Goal: Task Accomplishment & Management: Complete application form

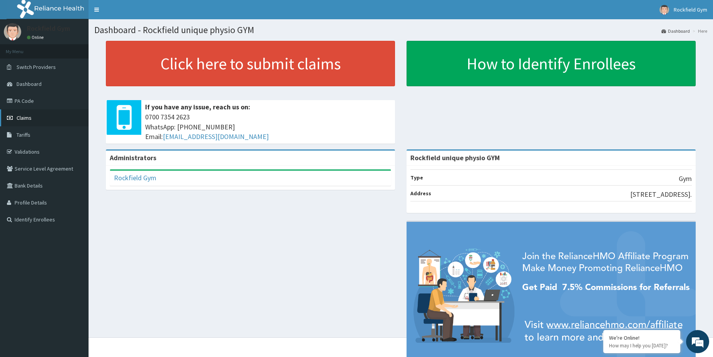
click at [29, 118] on span "Claims" at bounding box center [24, 117] width 15 height 7
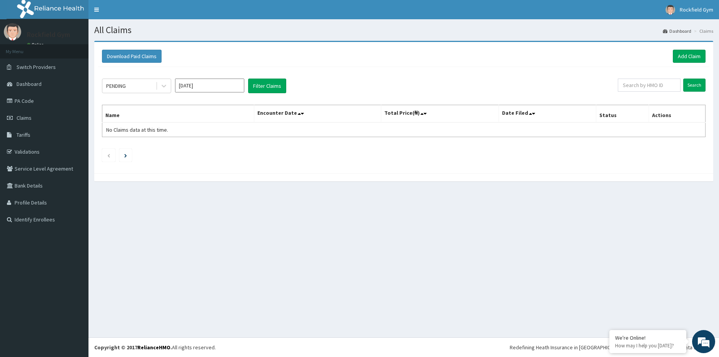
click at [229, 87] on input "[DATE]" at bounding box center [209, 85] width 69 height 14
click at [188, 147] on div "[DATE]" at bounding box center [186, 149] width 15 height 14
type input "[DATE]"
click at [687, 57] on link "Add Claim" at bounding box center [689, 56] width 33 height 13
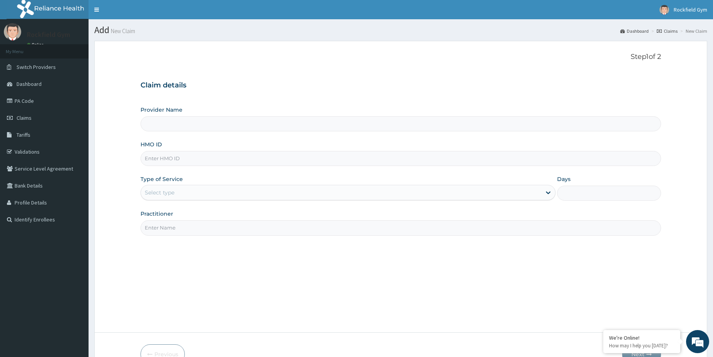
type input "Rockfield unique physio GYM"
type input "1"
click at [550, 192] on div "Outpatient" at bounding box center [347, 192] width 415 height 15
click at [546, 190] on div "Outpatient" at bounding box center [347, 192] width 415 height 15
click at [187, 159] on input "HMO ID" at bounding box center [400, 158] width 520 height 15
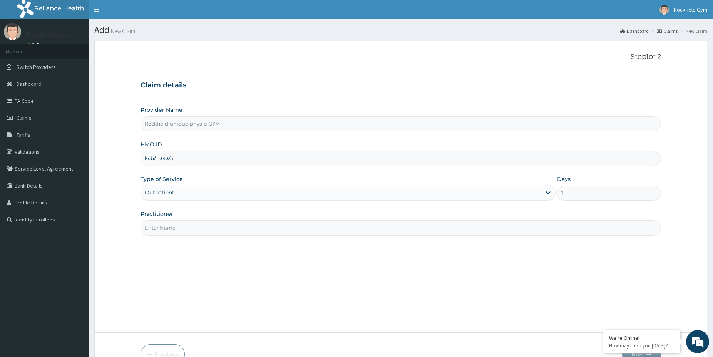
type input "ksb/11343/a"
click at [204, 231] on input "Practitioner" at bounding box center [400, 227] width 520 height 15
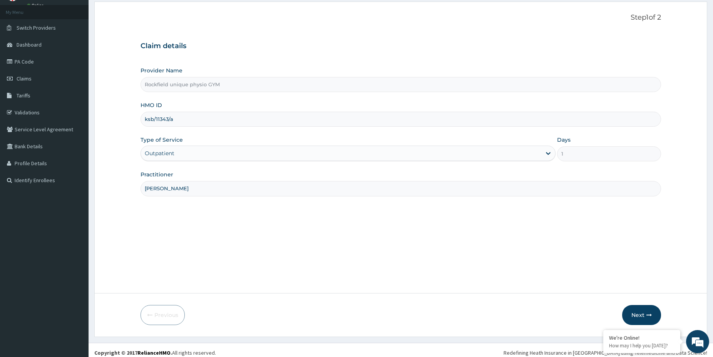
scroll to position [45, 0]
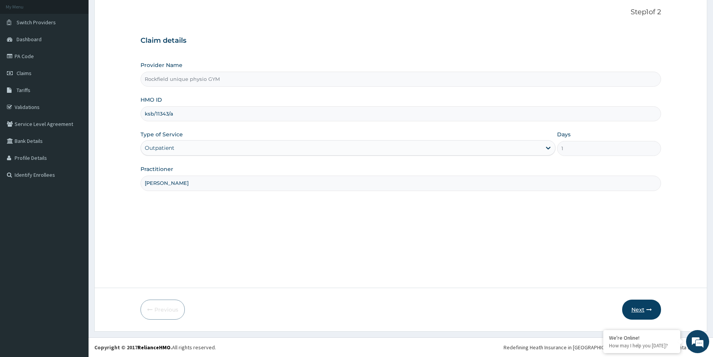
type input "ibeneme caleb"
click at [645, 309] on button "Next" at bounding box center [641, 309] width 39 height 20
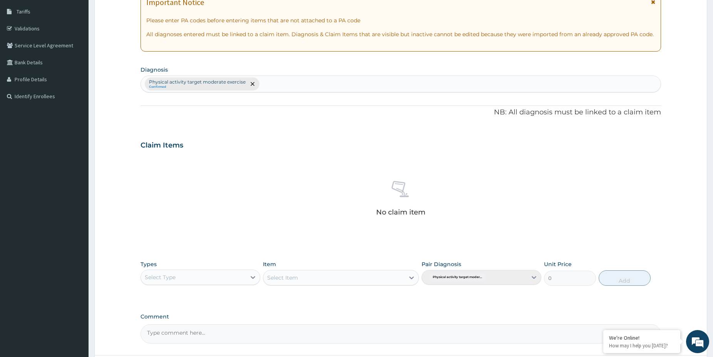
scroll to position [190, 0]
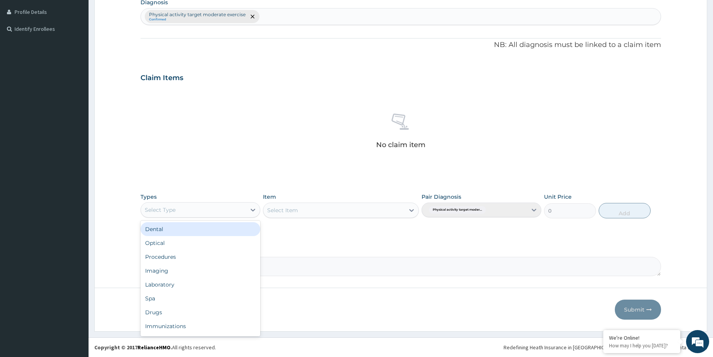
click at [201, 210] on div "Select Type" at bounding box center [193, 210] width 105 height 12
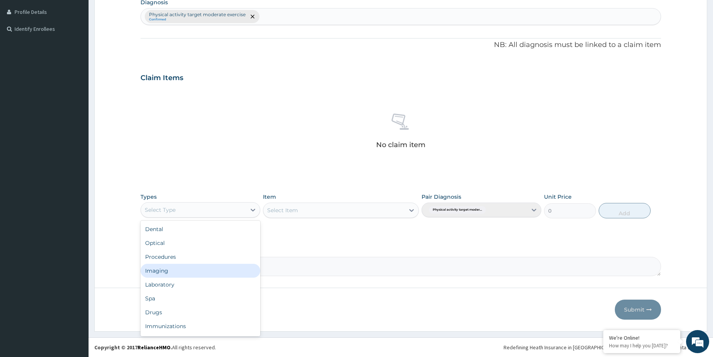
scroll to position [26, 0]
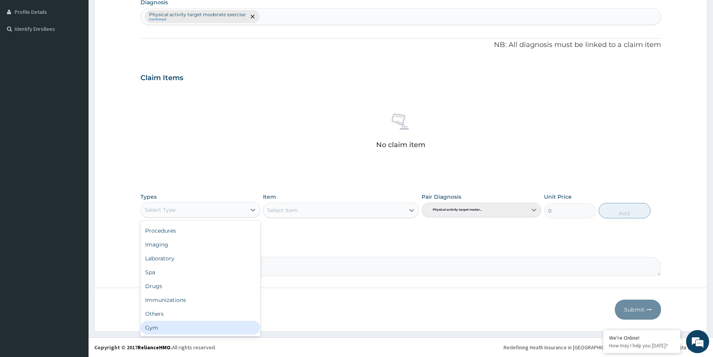
click at [172, 328] on div "Gym" at bounding box center [200, 328] width 120 height 14
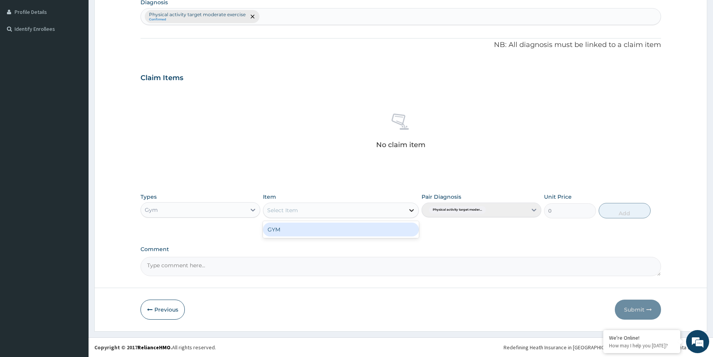
click at [409, 210] on icon at bounding box center [412, 210] width 8 height 8
click at [347, 235] on div "GYM" at bounding box center [341, 229] width 156 height 14
type input "2500"
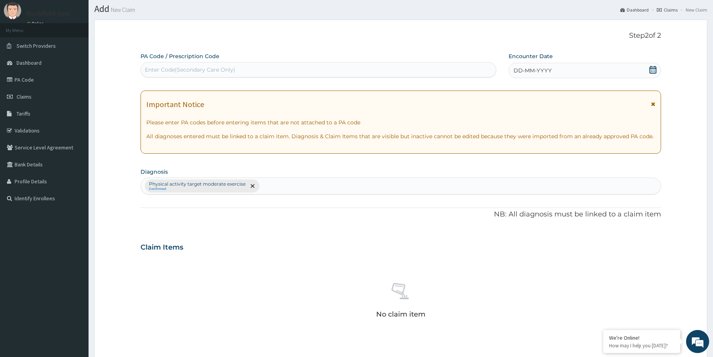
scroll to position [0, 0]
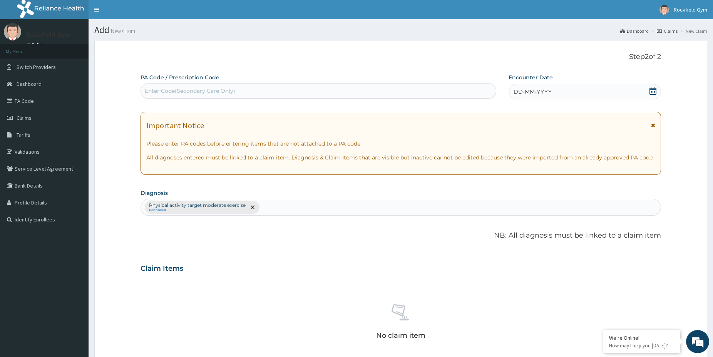
click at [654, 91] on icon at bounding box center [652, 91] width 7 height 8
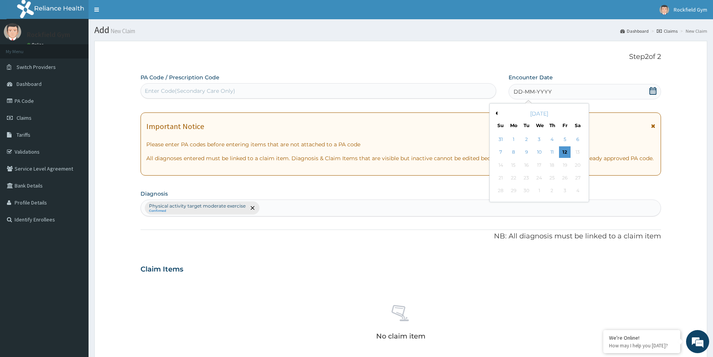
click at [495, 113] on button "Previous Month" at bounding box center [495, 113] width 4 height 4
click at [582, 112] on button "Next Month" at bounding box center [583, 113] width 4 height 4
click at [497, 113] on div "September 2025" at bounding box center [539, 114] width 93 height 8
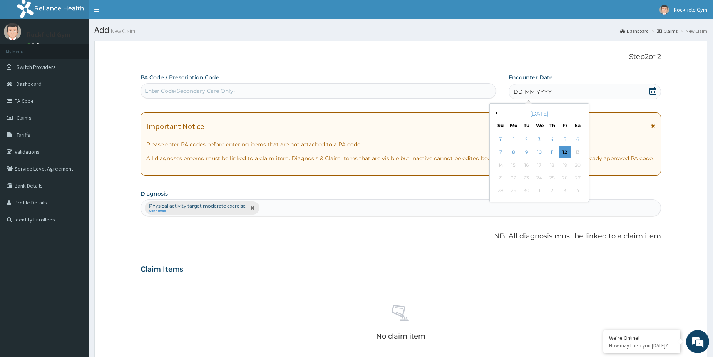
click at [497, 113] on div "September 2025" at bounding box center [539, 114] width 93 height 8
click at [496, 112] on button "Previous Month" at bounding box center [495, 113] width 4 height 4
click at [527, 150] on div "5" at bounding box center [526, 153] width 12 height 12
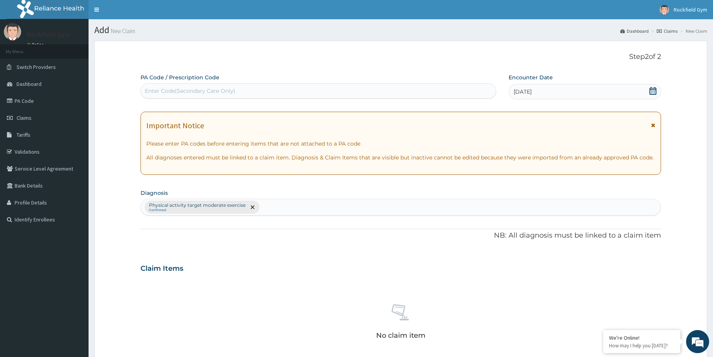
click at [200, 89] on div "Enter Code(Secondary Care Only)" at bounding box center [190, 91] width 90 height 8
type input "PA/1E98A2"
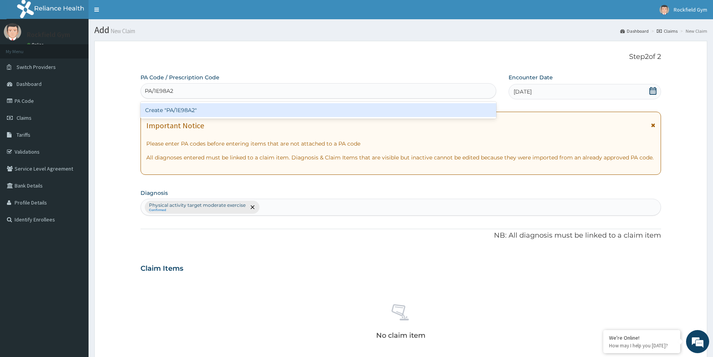
click at [182, 110] on div "Create "PA/1E98A2"" at bounding box center [318, 110] width 356 height 14
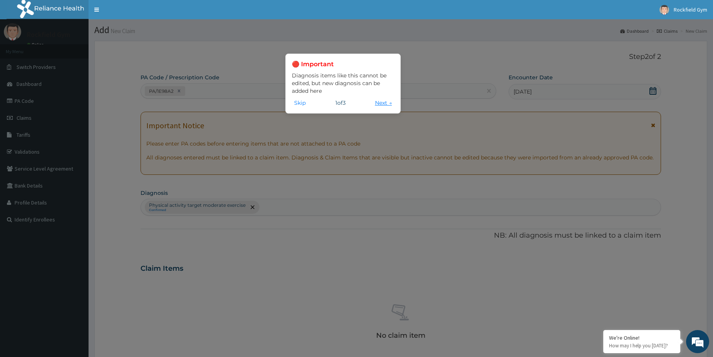
click at [379, 101] on button "Next →" at bounding box center [383, 103] width 22 height 8
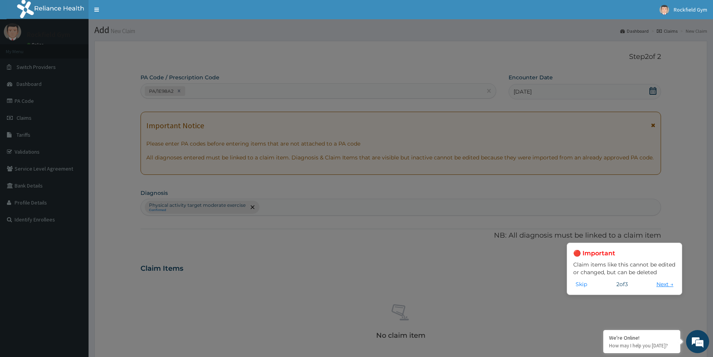
click at [661, 282] on button "Next →" at bounding box center [665, 284] width 22 height 8
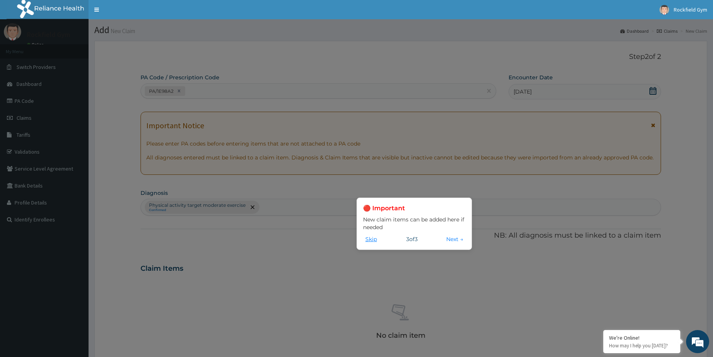
click at [371, 240] on button "Skip" at bounding box center [371, 239] width 16 height 8
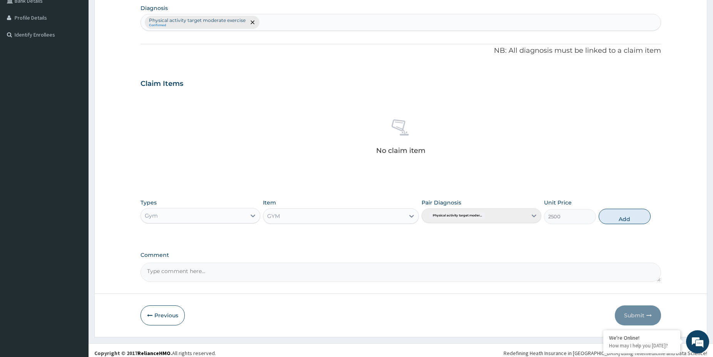
scroll to position [190, 0]
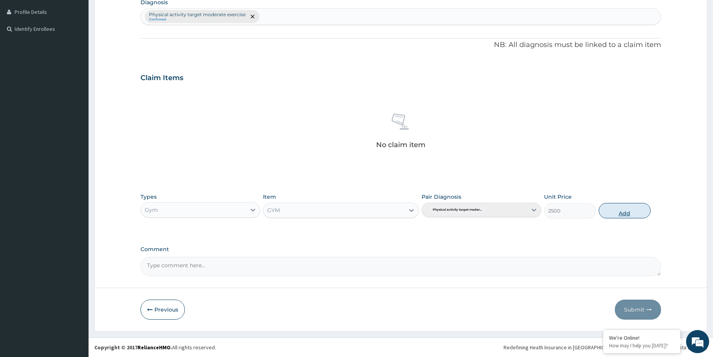
click at [626, 211] on button "Add" at bounding box center [624, 210] width 52 height 15
type input "0"
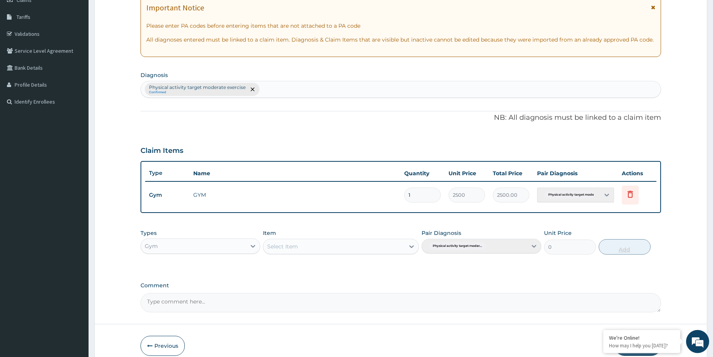
scroll to position [154, 0]
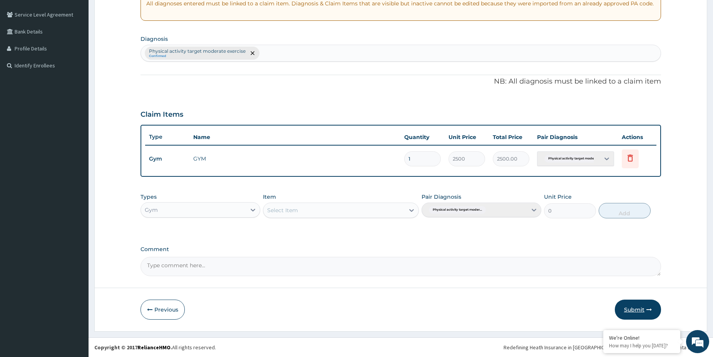
click at [639, 311] on button "Submit" at bounding box center [638, 309] width 46 height 20
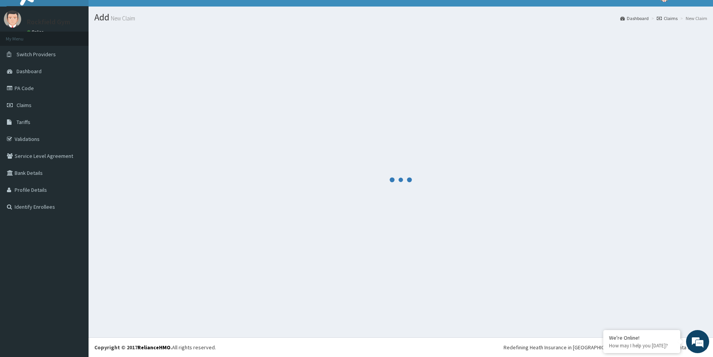
scroll to position [13, 0]
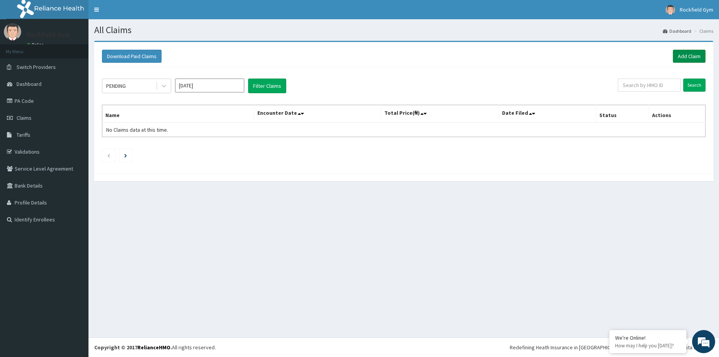
click at [686, 55] on link "Add Claim" at bounding box center [689, 56] width 33 height 13
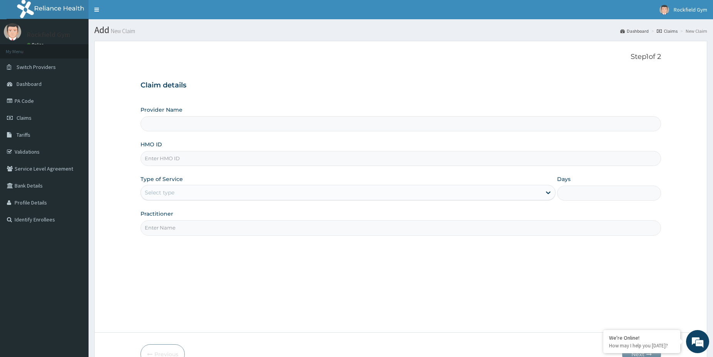
type input "Rockfield unique physio GYM"
type input "1"
click at [218, 162] on input "HMO ID" at bounding box center [400, 158] width 520 height 15
type input "WML/10012/A"
click at [169, 230] on input "Practitioner" at bounding box center [400, 227] width 520 height 15
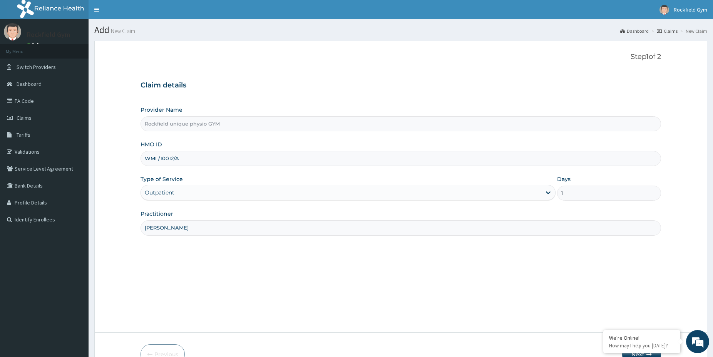
scroll to position [45, 0]
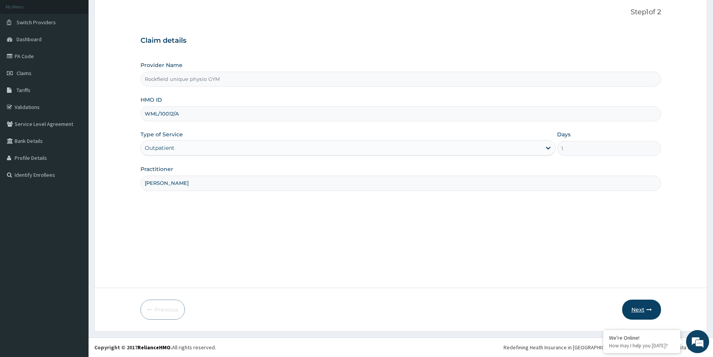
type input "[PERSON_NAME]"
click at [638, 309] on button "Next" at bounding box center [641, 309] width 39 height 20
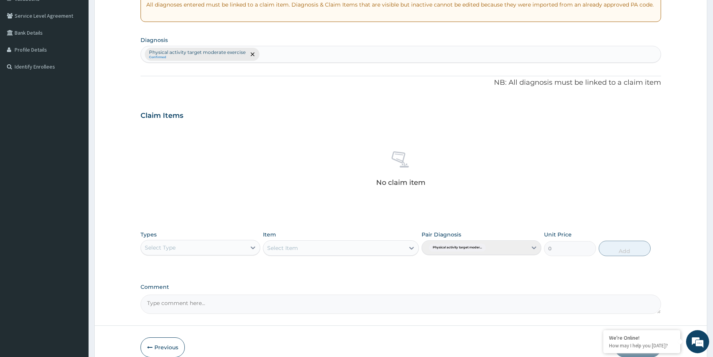
scroll to position [162, 0]
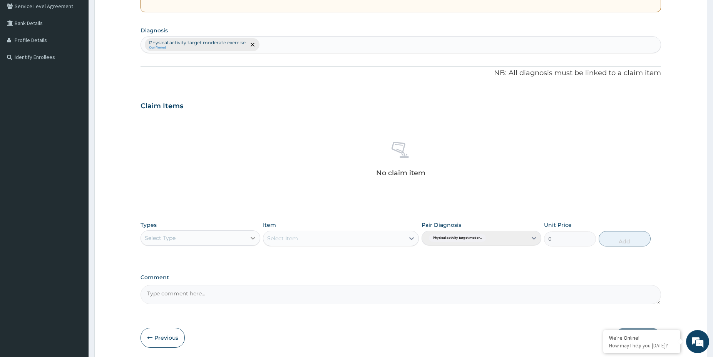
click at [251, 239] on icon at bounding box center [253, 238] width 8 height 8
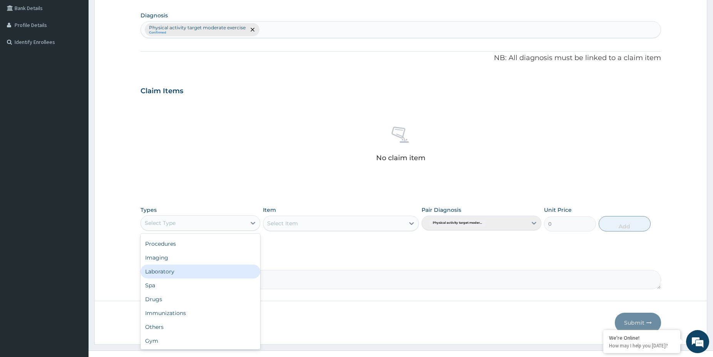
scroll to position [190, 0]
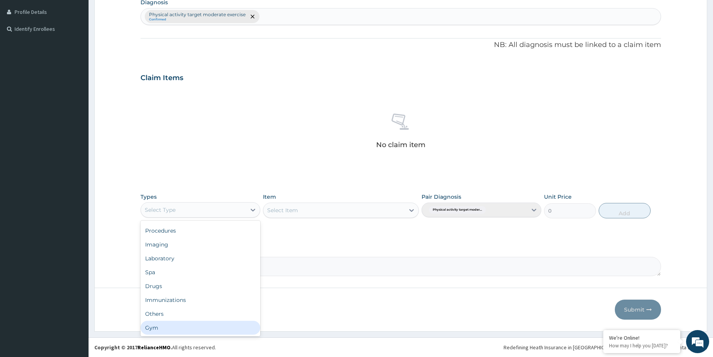
click at [172, 331] on div "Gym" at bounding box center [200, 328] width 120 height 14
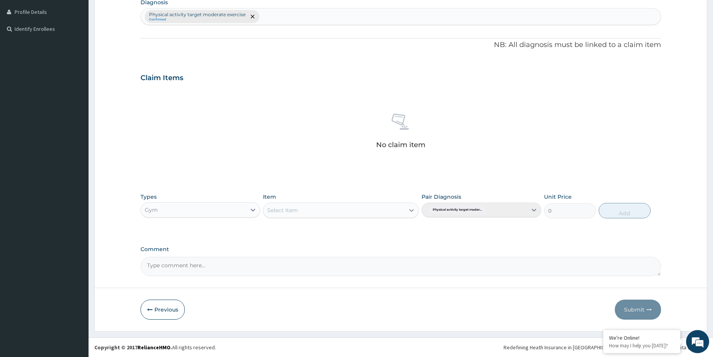
click at [411, 210] on icon at bounding box center [412, 210] width 8 height 8
click at [376, 232] on div "GYM" at bounding box center [341, 229] width 156 height 14
type input "2500"
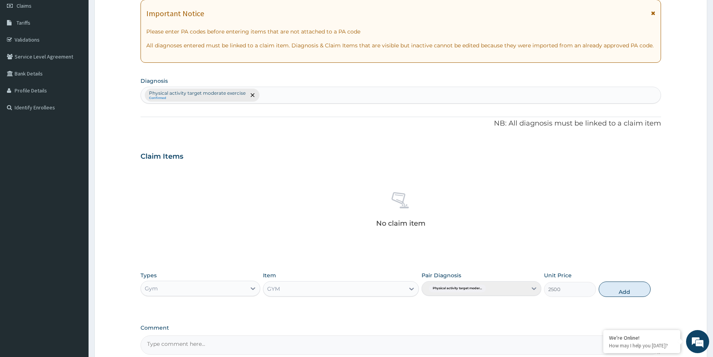
scroll to position [0, 0]
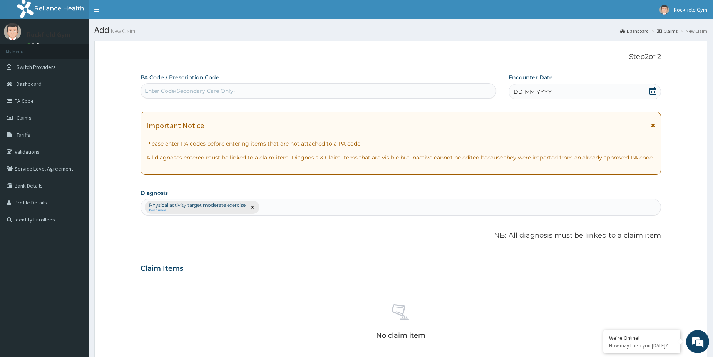
click at [652, 90] on icon at bounding box center [653, 91] width 8 height 8
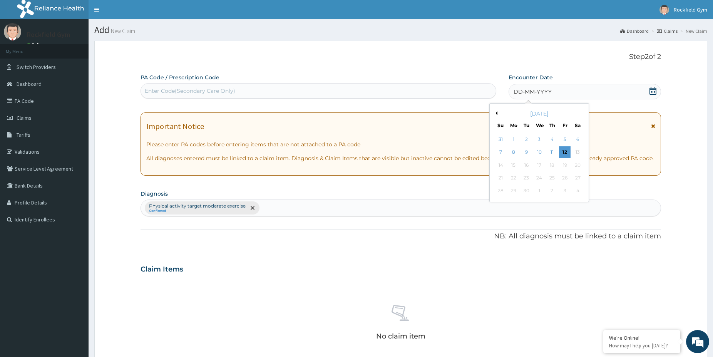
click at [495, 112] on button "Previous Month" at bounding box center [495, 113] width 4 height 4
click at [526, 180] on div "19" at bounding box center [526, 178] width 12 height 12
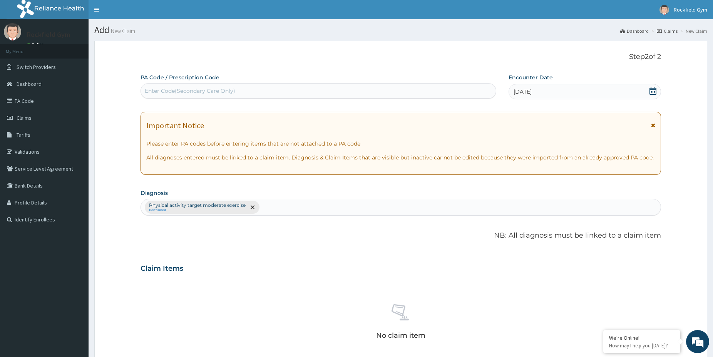
click at [232, 89] on div "Enter Code(Secondary Care Only)" at bounding box center [190, 91] width 90 height 8
type input "PA/3D9ACB"
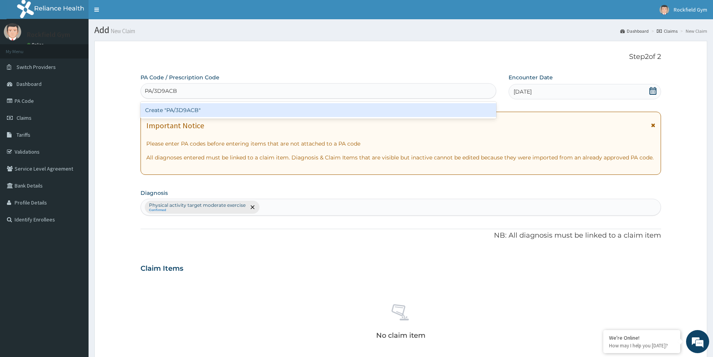
click at [232, 105] on div "Create "PA/3D9ACB"" at bounding box center [318, 110] width 356 height 14
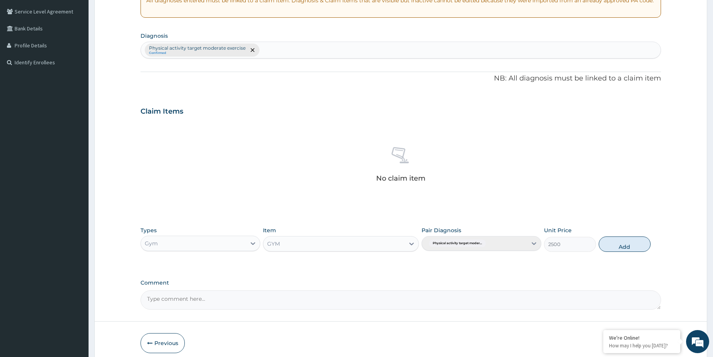
scroll to position [190, 0]
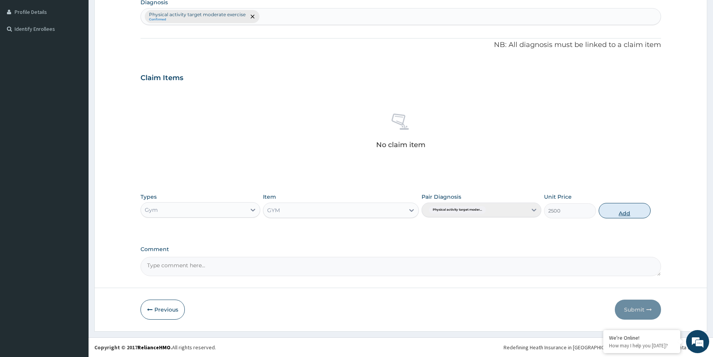
click at [626, 214] on button "Add" at bounding box center [624, 210] width 52 height 15
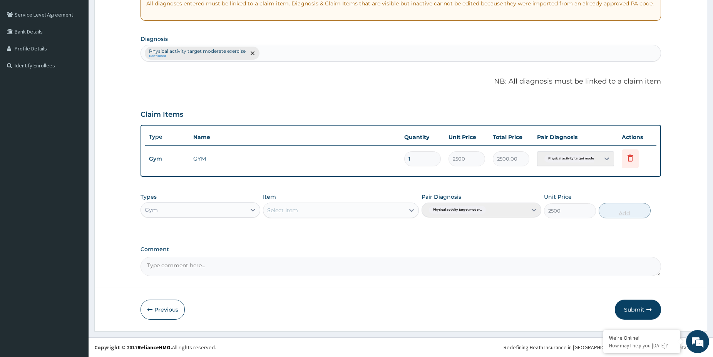
type input "0"
type input "0.00"
type input "2"
type input "5000.00"
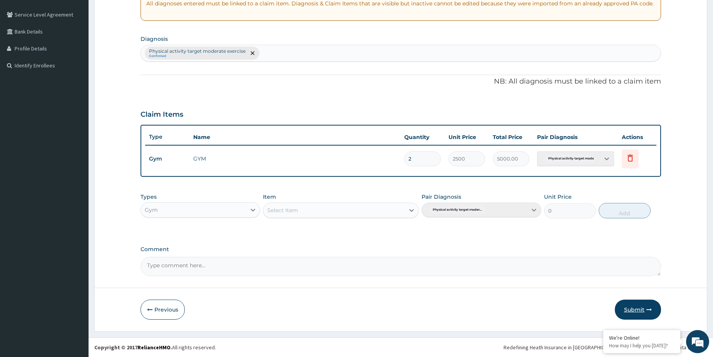
type input "2"
click at [635, 313] on button "Submit" at bounding box center [638, 309] width 46 height 20
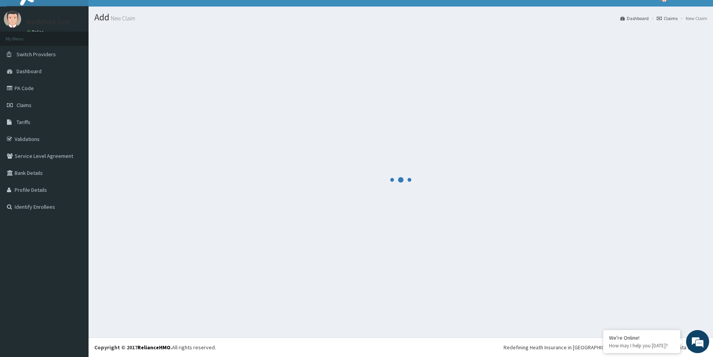
scroll to position [13, 0]
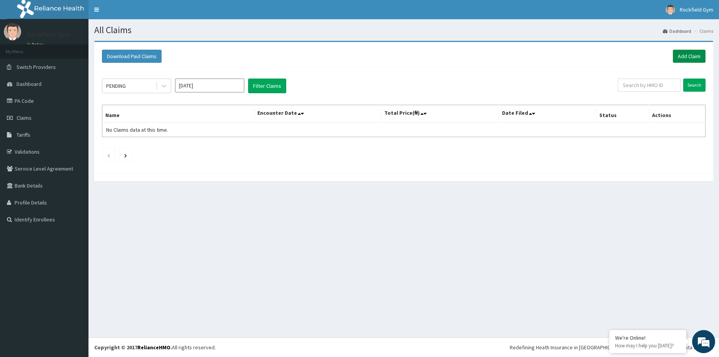
click at [688, 54] on link "Add Claim" at bounding box center [689, 56] width 33 height 13
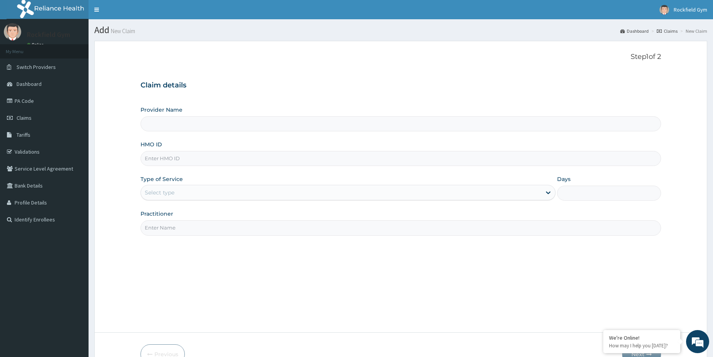
type input "Rockfield unique physio GYM"
type input "1"
click at [454, 158] on input "HMO ID" at bounding box center [400, 158] width 520 height 15
click at [271, 228] on input "Practitioner" at bounding box center [400, 227] width 520 height 15
type input "T"
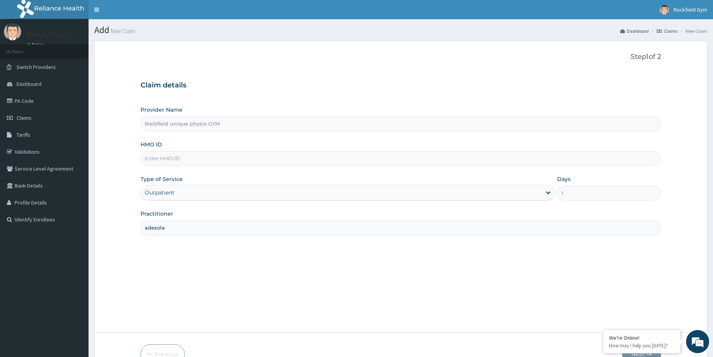
type input "adesola"
click at [193, 158] on input "HMO ID" at bounding box center [400, 158] width 520 height 15
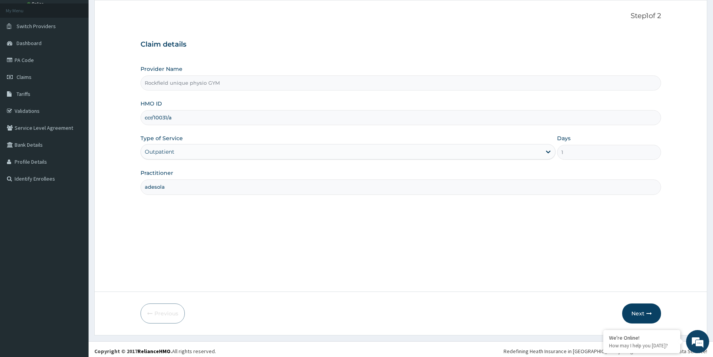
scroll to position [45, 0]
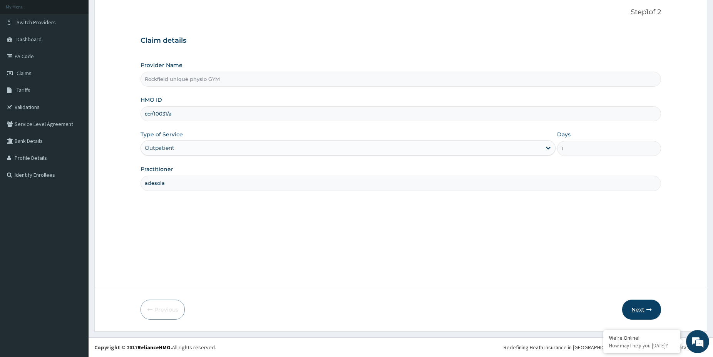
type input "ccr/10031/a"
click at [639, 311] on button "Next" at bounding box center [641, 309] width 39 height 20
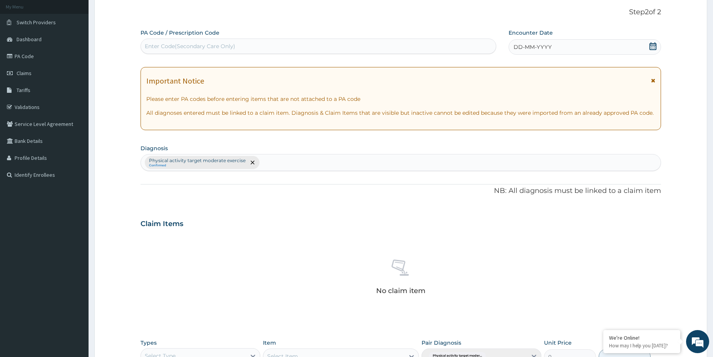
click at [654, 47] on icon at bounding box center [652, 46] width 7 height 8
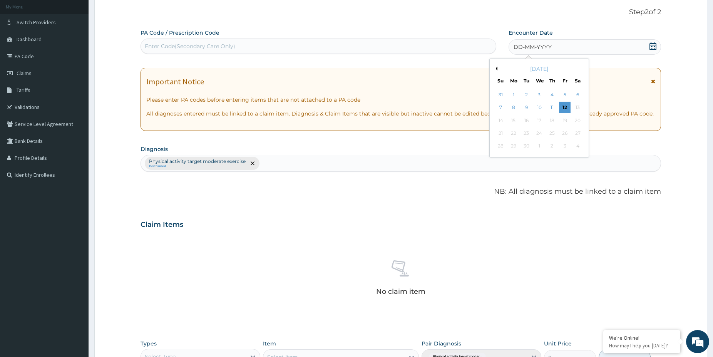
click at [496, 67] on button "Previous Month" at bounding box center [495, 69] width 4 height 4
click at [564, 134] on div "22" at bounding box center [565, 133] width 12 height 12
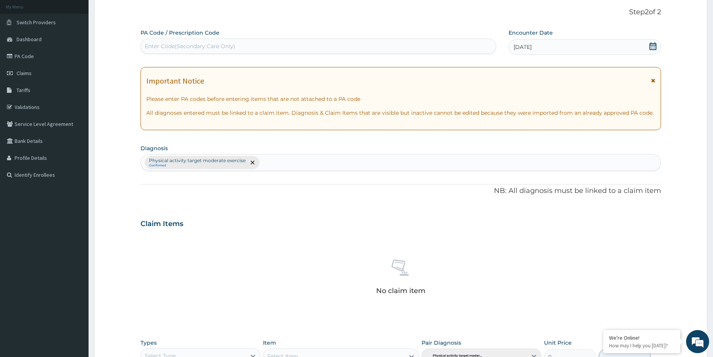
click at [564, 133] on div "PA Code / Prescription Code Enter Code(Secondary Care Only) Encounter Date [DAT…" at bounding box center [400, 225] width 520 height 393
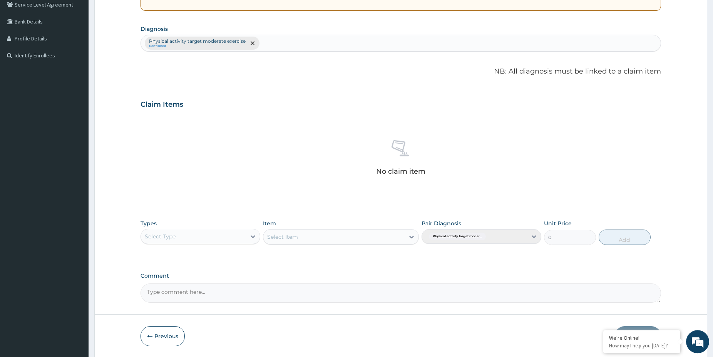
scroll to position [190, 0]
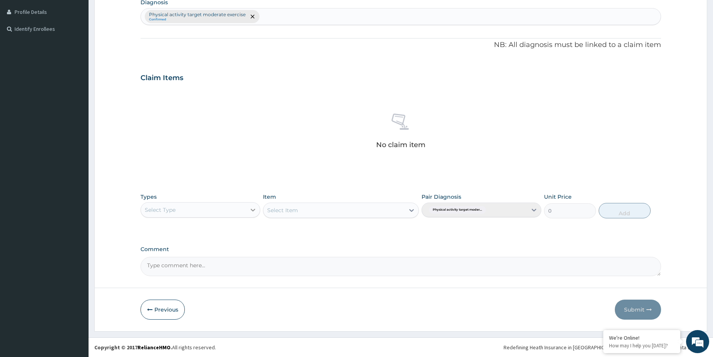
click at [254, 209] on icon at bounding box center [253, 210] width 5 height 3
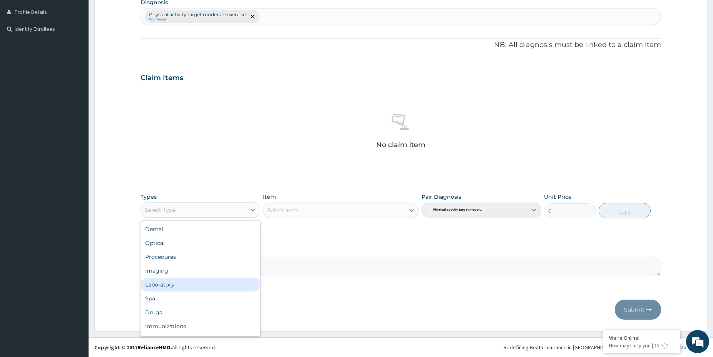
scroll to position [26, 0]
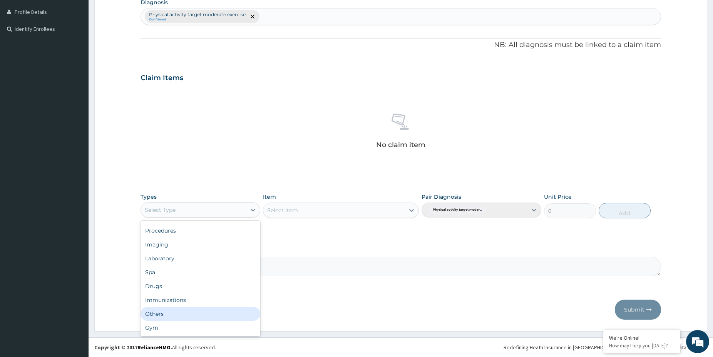
click at [188, 317] on div "Others" at bounding box center [200, 314] width 120 height 14
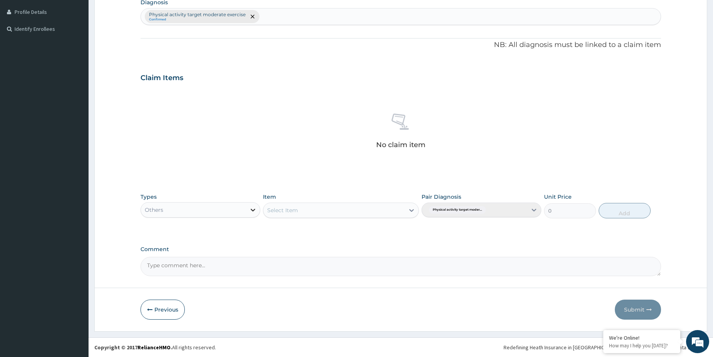
click at [254, 213] on icon at bounding box center [253, 210] width 8 height 8
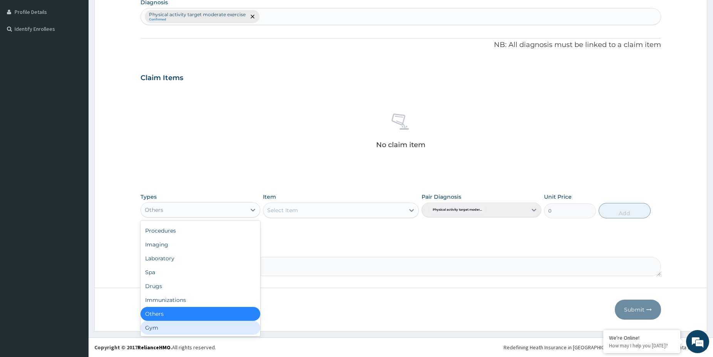
click at [153, 326] on div "Gym" at bounding box center [200, 328] width 120 height 14
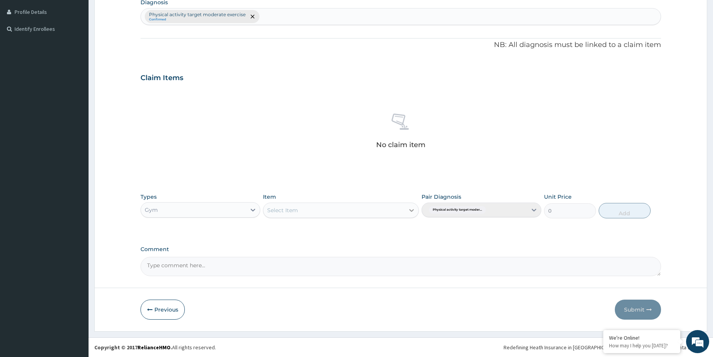
click at [410, 209] on icon at bounding box center [412, 210] width 8 height 8
click at [323, 227] on div "GYM" at bounding box center [341, 229] width 156 height 14
type input "2500"
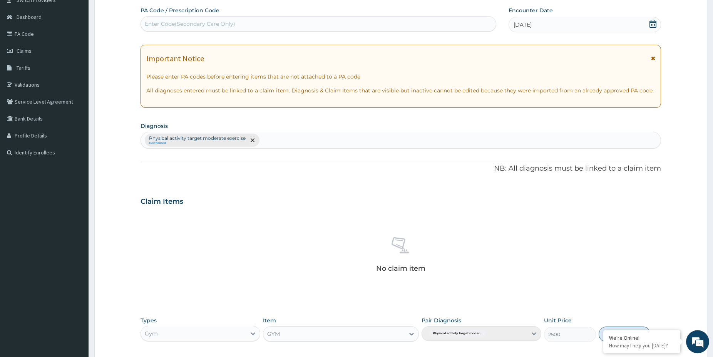
scroll to position [33, 0]
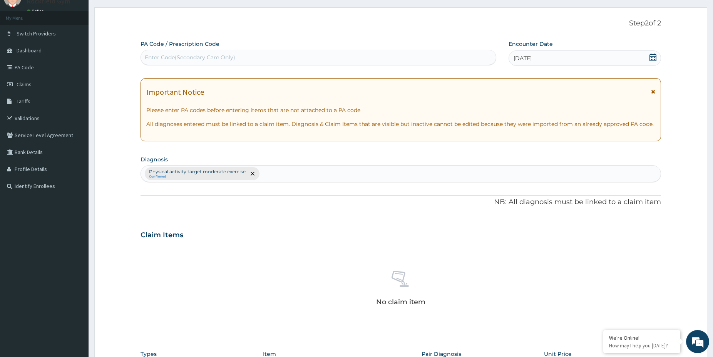
click at [206, 53] on div "Enter Code(Secondary Care Only)" at bounding box center [318, 57] width 355 height 12
type input "C"
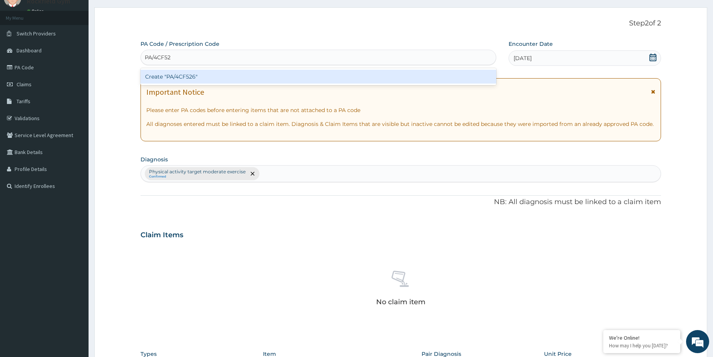
type input "PA/4CF526"
click at [173, 75] on div "Create "PA/4CF526"" at bounding box center [318, 77] width 356 height 14
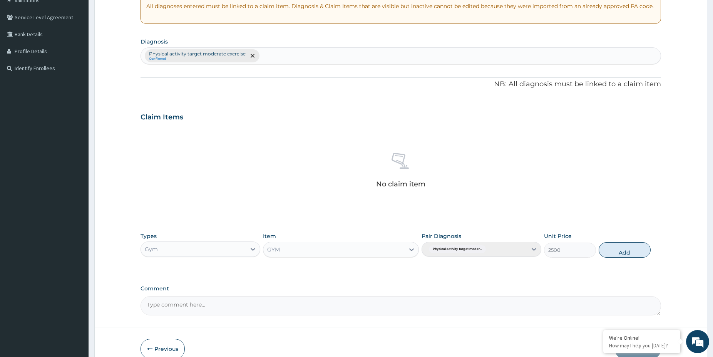
scroll to position [190, 0]
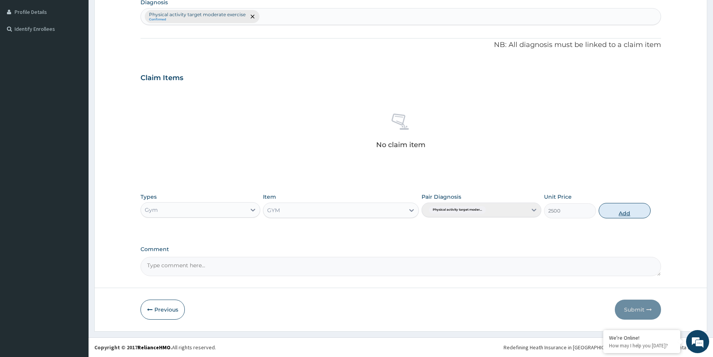
click at [623, 212] on button "Add" at bounding box center [624, 210] width 52 height 15
type input "0"
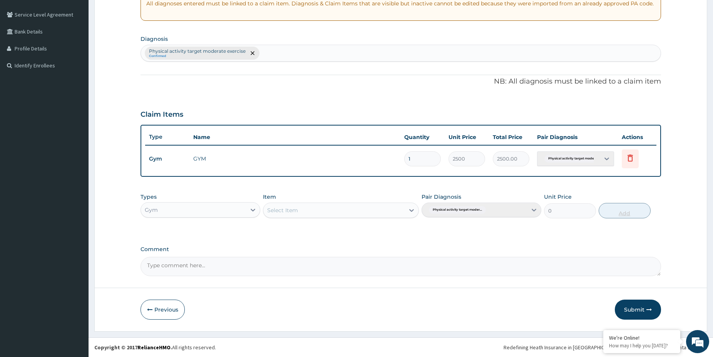
scroll to position [154, 0]
click at [632, 308] on button "Submit" at bounding box center [638, 309] width 46 height 20
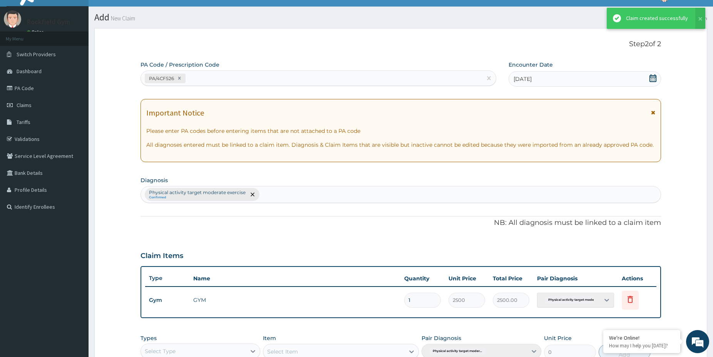
scroll to position [51, 0]
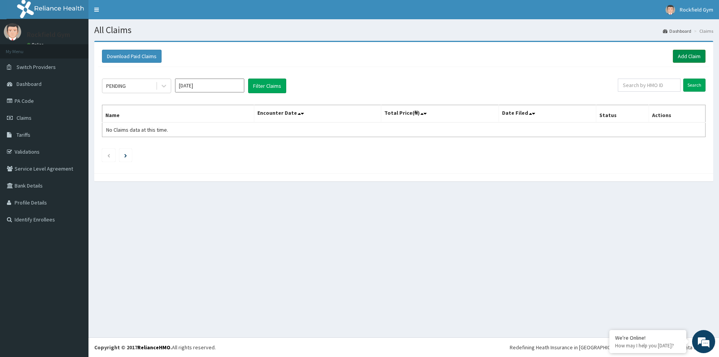
click at [686, 55] on link "Add Claim" at bounding box center [689, 56] width 33 height 13
click at [683, 56] on link "Add Claim" at bounding box center [689, 56] width 33 height 13
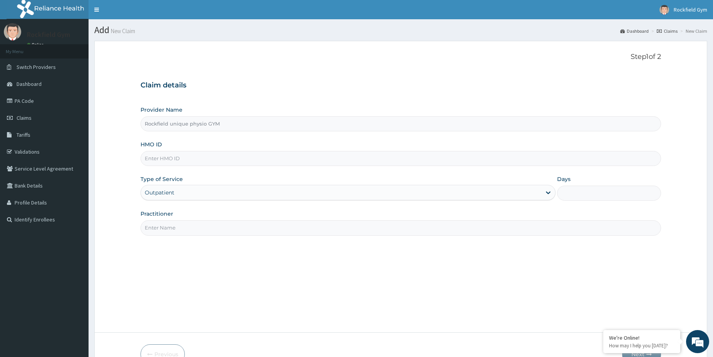
type input "Rockfield unique physio GYM"
type input "1"
click at [234, 229] on input "Practitioner" at bounding box center [400, 227] width 520 height 15
type input "adesola"
click at [187, 160] on input "HMO ID" at bounding box center [400, 158] width 520 height 15
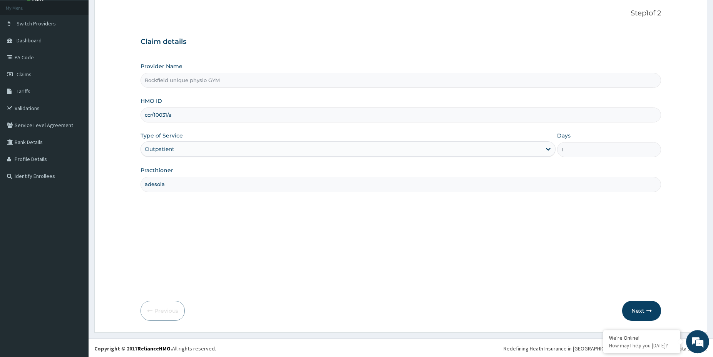
scroll to position [45, 0]
type input "ccr/10031/a"
click at [637, 309] on button "Next" at bounding box center [641, 309] width 39 height 20
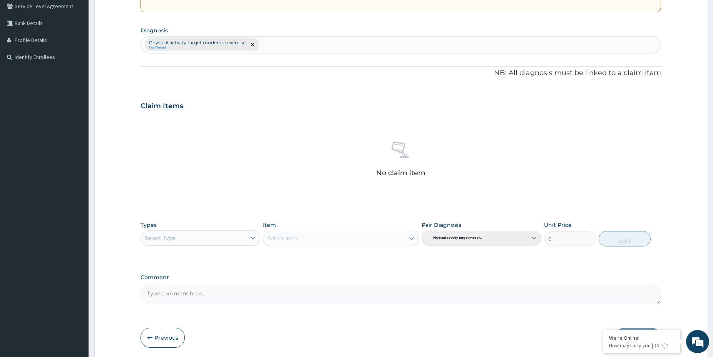
scroll to position [190, 0]
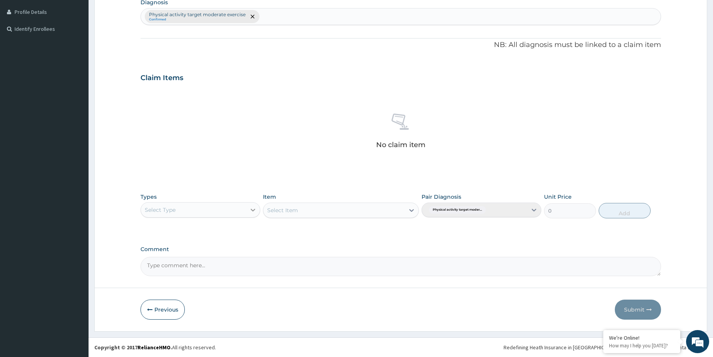
click at [254, 211] on icon at bounding box center [253, 210] width 8 height 8
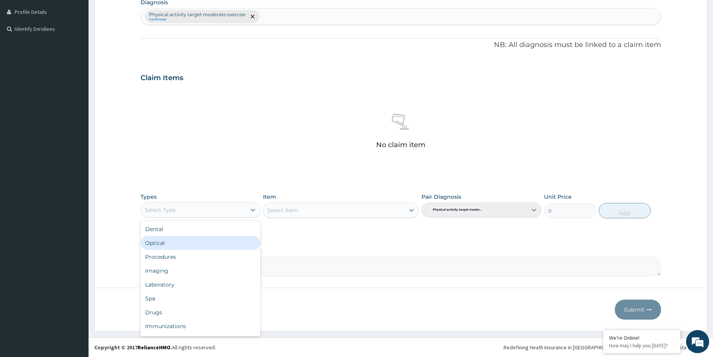
scroll to position [26, 0]
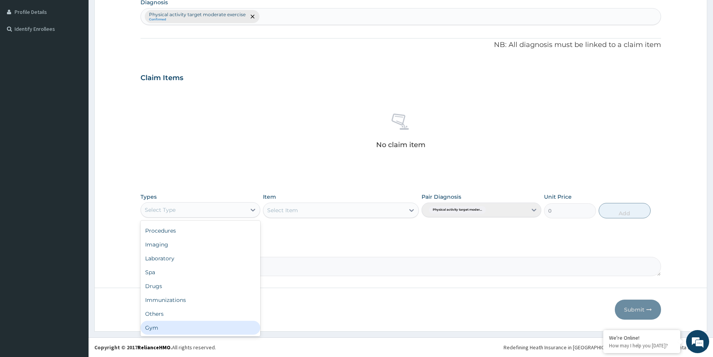
click at [197, 327] on div "Gym" at bounding box center [200, 328] width 120 height 14
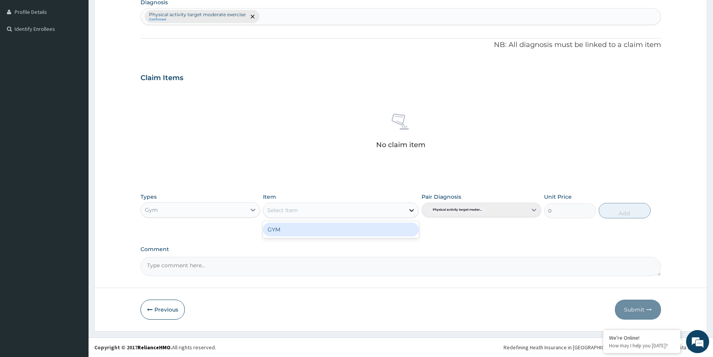
click at [409, 211] on icon at bounding box center [412, 210] width 8 height 8
click at [336, 234] on div "GYM" at bounding box center [341, 229] width 156 height 14
click at [629, 211] on button "Add" at bounding box center [624, 210] width 52 height 15
type input "0"
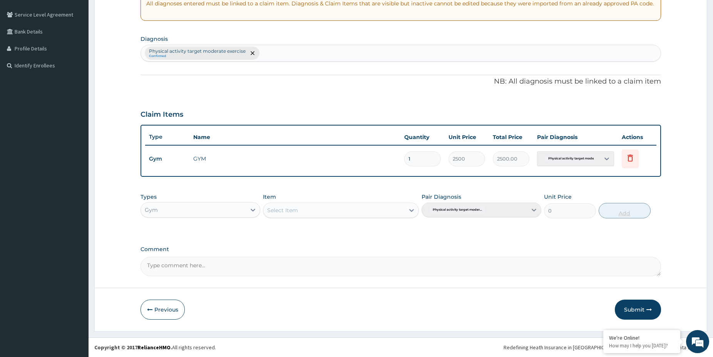
scroll to position [154, 0]
type input "0.00"
type input "2"
type input "5000.00"
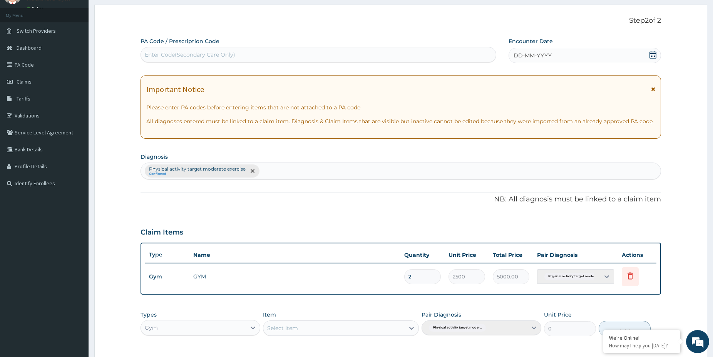
scroll to position [0, 0]
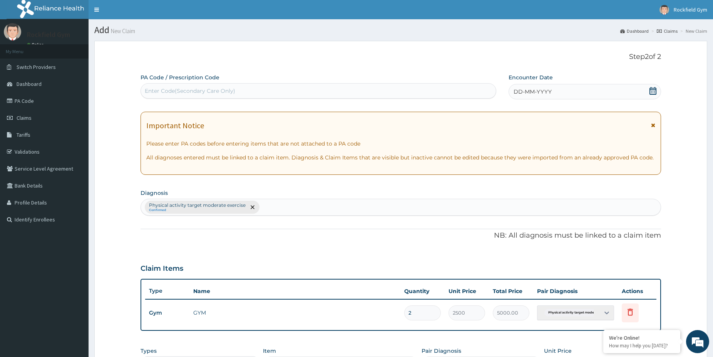
type input "2"
click at [652, 90] on icon at bounding box center [653, 91] width 8 height 8
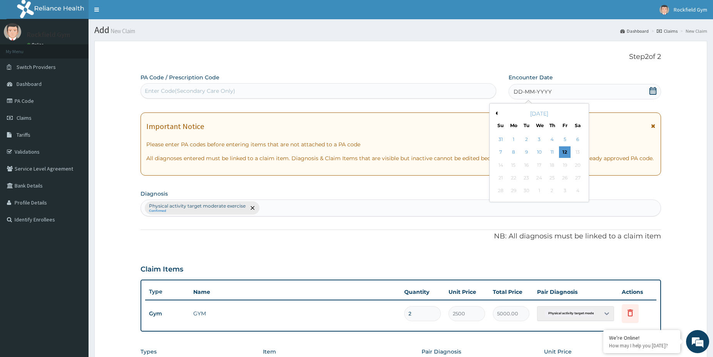
click at [496, 112] on button "Previous Month" at bounding box center [495, 113] width 4 height 4
click at [513, 188] on div "25" at bounding box center [514, 191] width 12 height 12
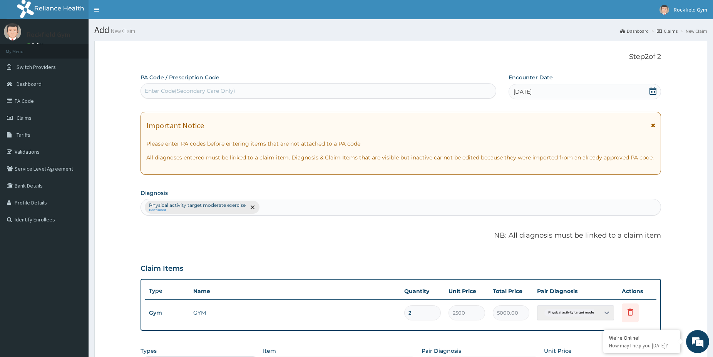
click at [264, 87] on div "Enter Code(Secondary Care Only)" at bounding box center [318, 91] width 355 height 12
type input "PA/38AACO"
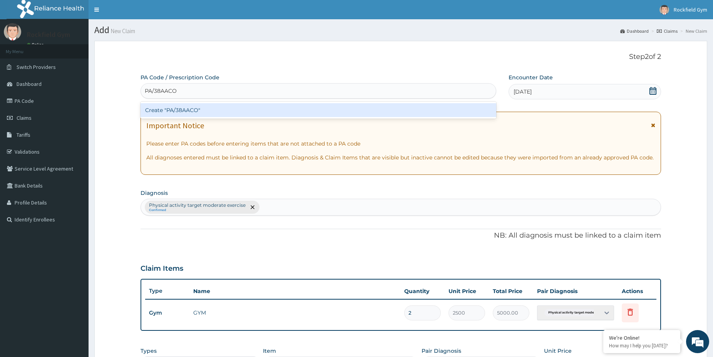
click at [180, 111] on div "Create "PA/38AACO"" at bounding box center [318, 110] width 356 height 14
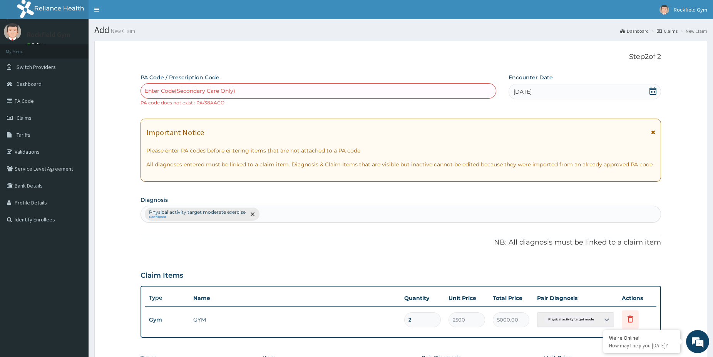
click at [240, 90] on div "Enter Code(Secondary Care Only)" at bounding box center [318, 91] width 355 height 12
type input "C"
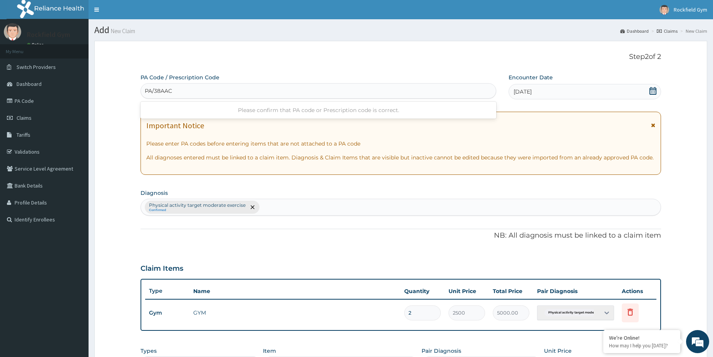
type input "PA/38AAC0"
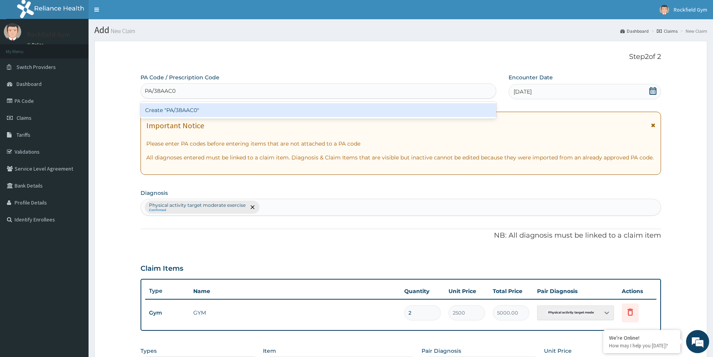
click at [192, 111] on div "Create "PA/38AAC0"" at bounding box center [318, 110] width 356 height 14
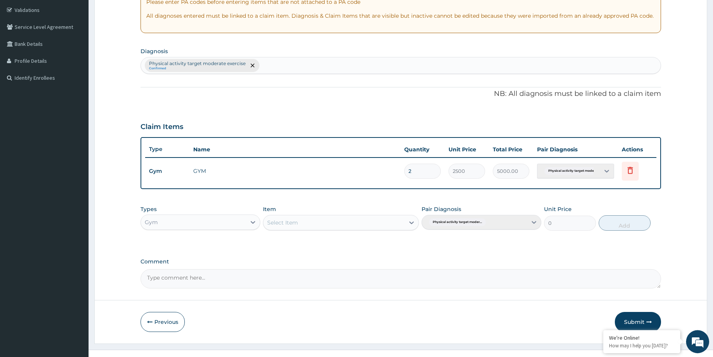
scroll to position [154, 0]
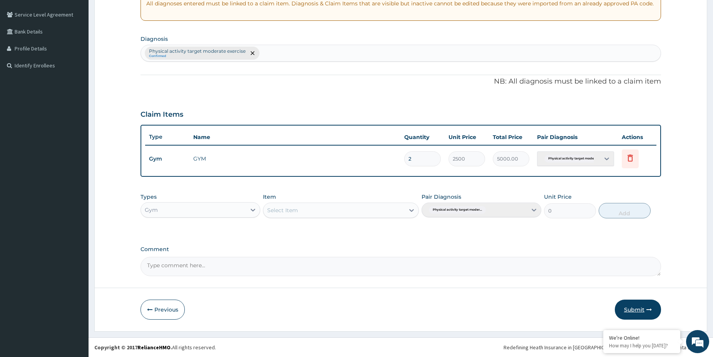
click at [639, 310] on button "Submit" at bounding box center [638, 309] width 46 height 20
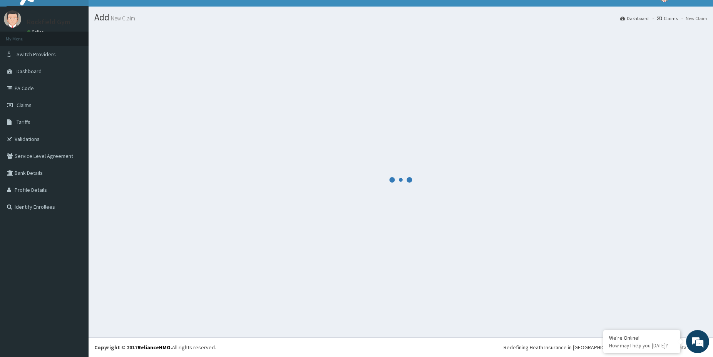
scroll to position [13, 0]
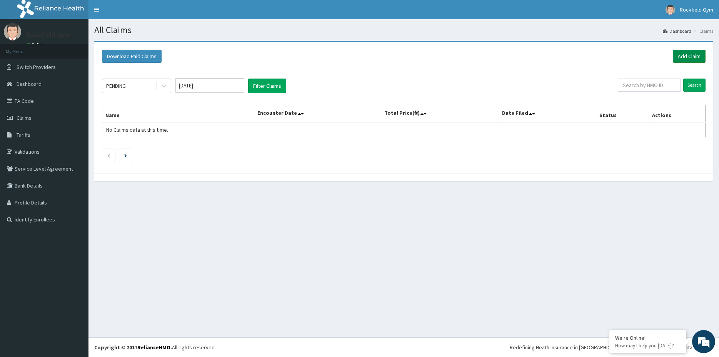
click at [690, 55] on link "Add Claim" at bounding box center [689, 56] width 33 height 13
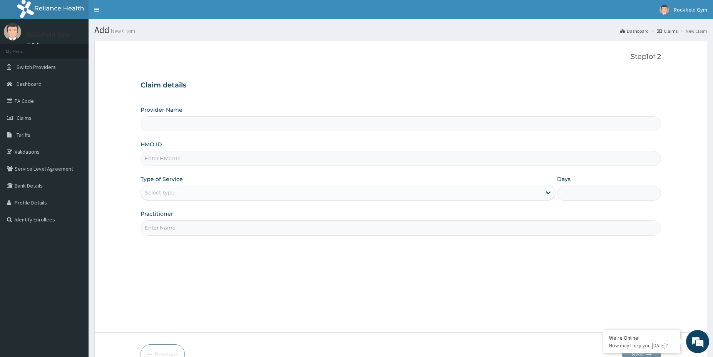
click at [182, 159] on input "HMO ID" at bounding box center [400, 158] width 520 height 15
type input "Rockfield unique physio GYM"
type input "1"
type input "WML/10012/A"
click at [235, 227] on input "Practitioner" at bounding box center [400, 227] width 520 height 15
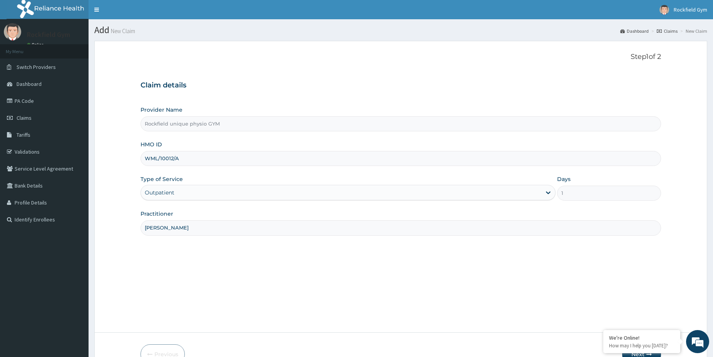
scroll to position [45, 0]
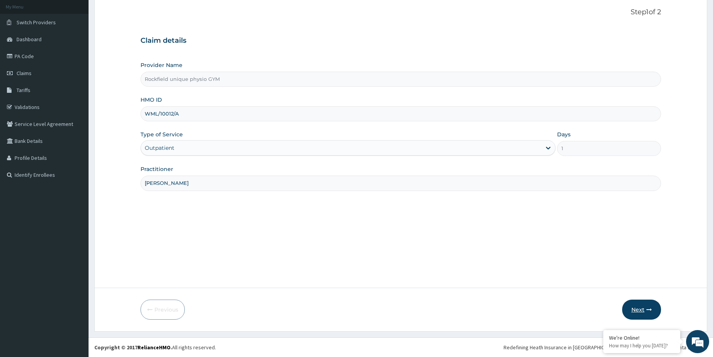
type input "JOSEPH KONBOYE"
click at [636, 307] on button "Next" at bounding box center [641, 309] width 39 height 20
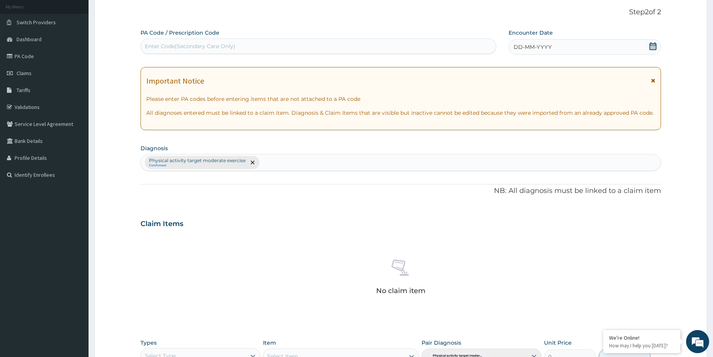
click at [655, 46] on icon at bounding box center [653, 46] width 8 height 8
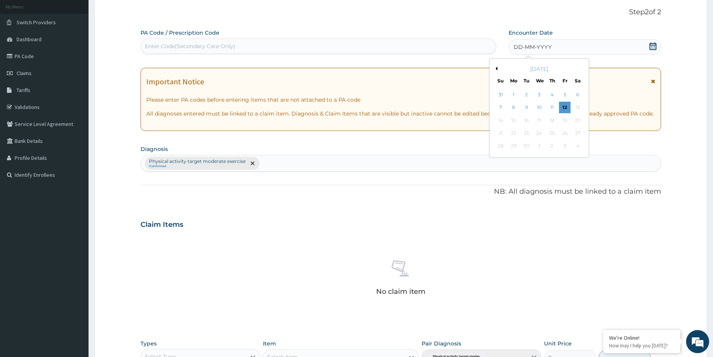
click at [496, 67] on div "September 2025" at bounding box center [539, 69] width 93 height 8
click at [496, 68] on button "Previous Month" at bounding box center [495, 69] width 4 height 4
click at [564, 135] on div "22" at bounding box center [565, 133] width 12 height 12
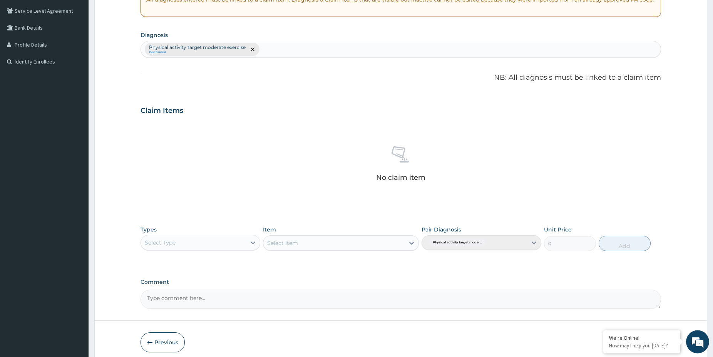
scroll to position [162, 0]
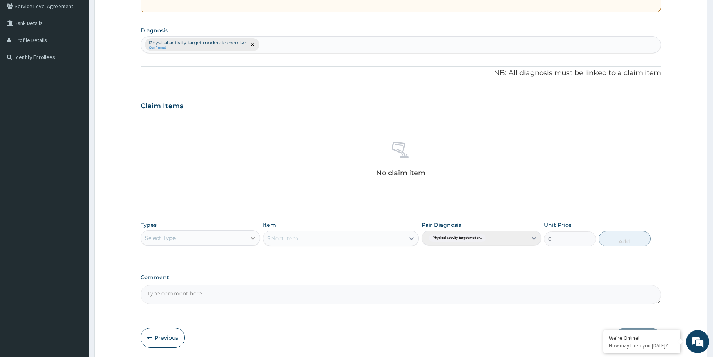
click at [254, 238] on icon at bounding box center [253, 238] width 5 height 3
click at [168, 352] on div "Gym" at bounding box center [200, 356] width 120 height 14
click at [372, 243] on div "Select Item" at bounding box center [333, 238] width 141 height 12
click at [342, 264] on div "GYM" at bounding box center [341, 257] width 156 height 17
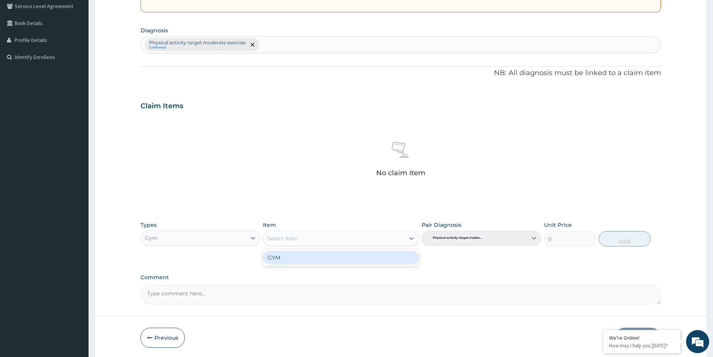
click at [342, 264] on div "GYM" at bounding box center [341, 257] width 156 height 17
click at [281, 256] on div "GYM" at bounding box center [341, 258] width 156 height 14
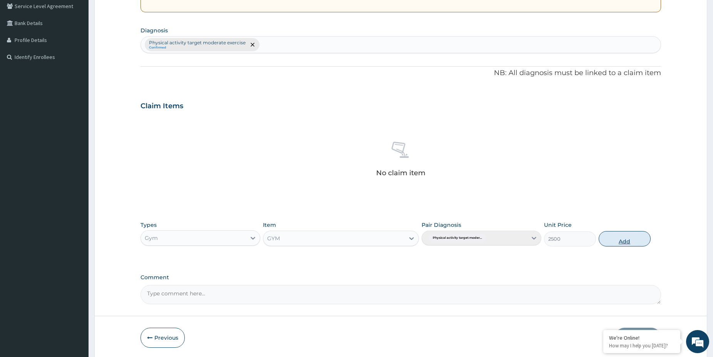
click at [624, 239] on button "Add" at bounding box center [624, 238] width 52 height 15
type input "0"
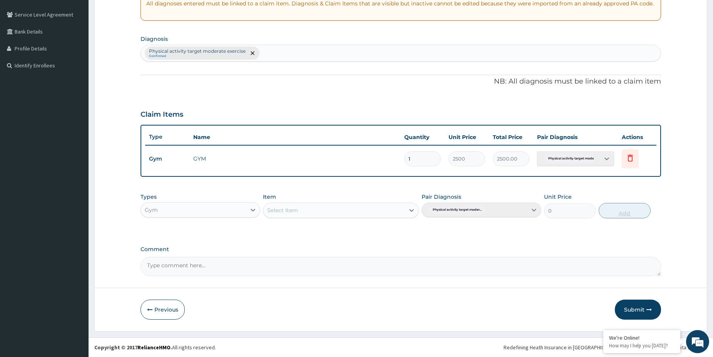
scroll to position [154, 0]
type input "0.00"
type input "2"
type input "5000.00"
type input "2"
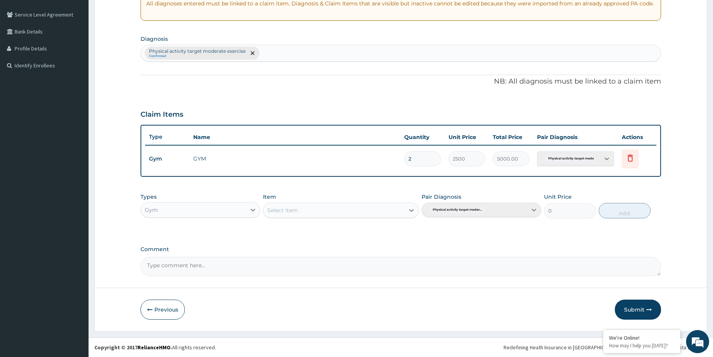
click at [455, 241] on div "PA Code / Prescription Code Enter Code(Secondary Care Only) Encounter Date 22-0…" at bounding box center [400, 98] width 520 height 356
click at [418, 160] on input "2" at bounding box center [422, 158] width 37 height 15
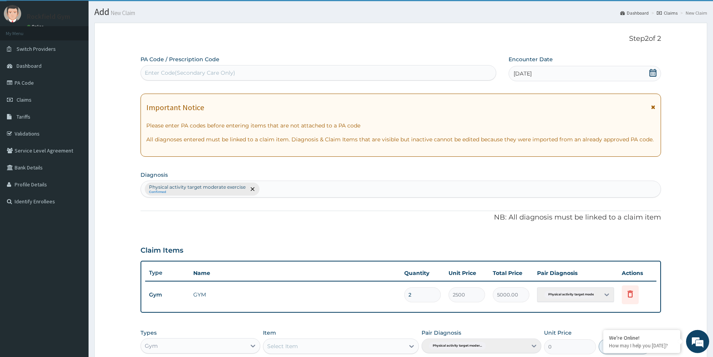
scroll to position [0, 0]
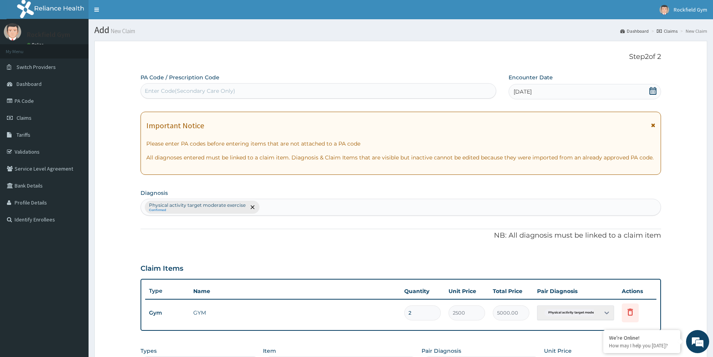
click at [286, 89] on div "Enter Code(Secondary Care Only)" at bounding box center [318, 91] width 355 height 12
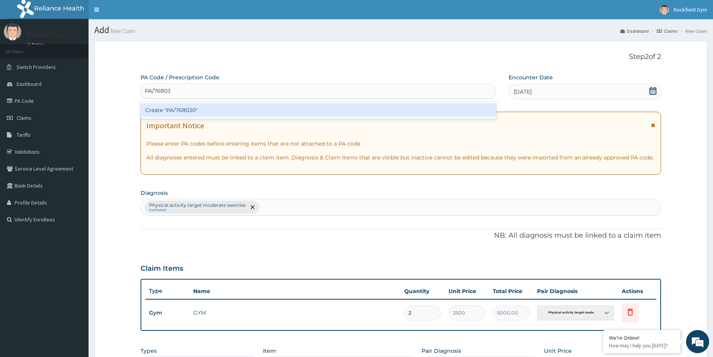
type input "PA/768030"
click at [189, 109] on div "Create "PA/768030"" at bounding box center [318, 110] width 356 height 14
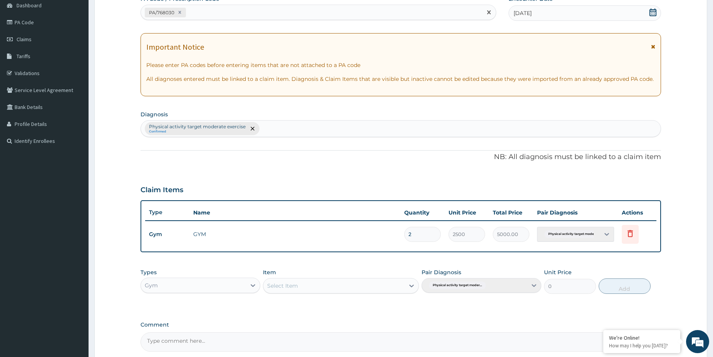
scroll to position [154, 0]
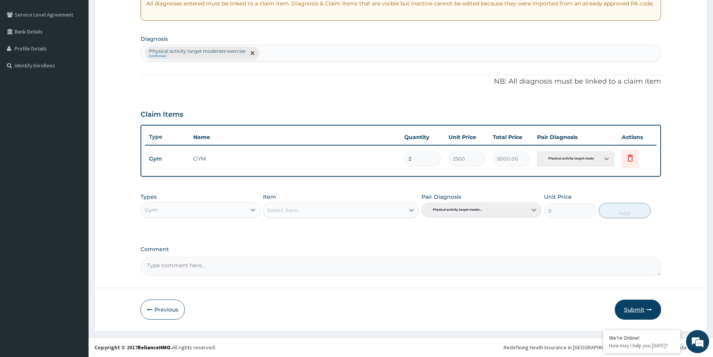
click at [638, 309] on button "Submit" at bounding box center [638, 309] width 46 height 20
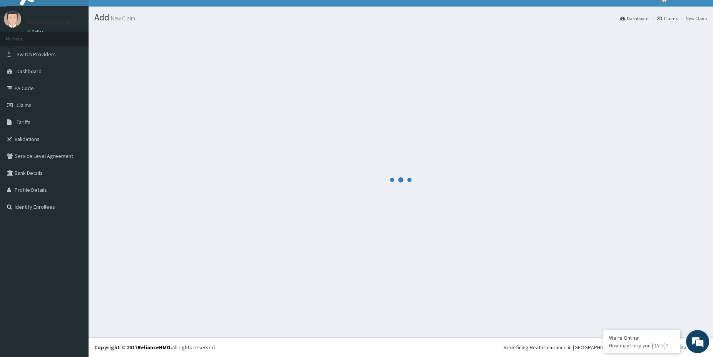
scroll to position [13, 0]
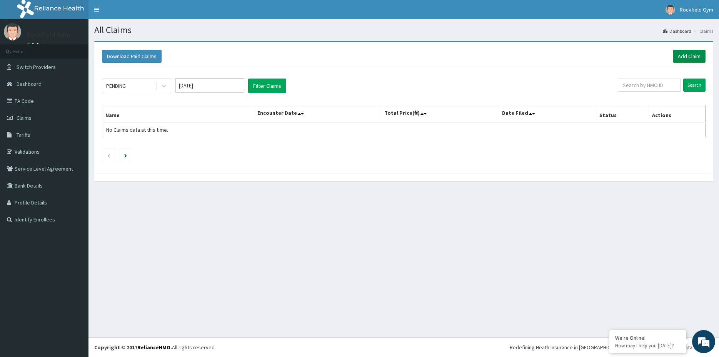
click at [692, 55] on link "Add Claim" at bounding box center [689, 56] width 33 height 13
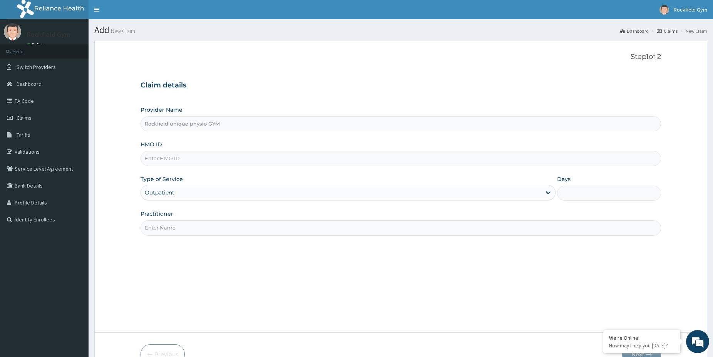
type input "Rockfield unique physio GYM"
type input "1"
click at [234, 160] on input "HMO ID" at bounding box center [400, 158] width 520 height 15
type input "[PERSON_NAME]/10022/A"
click at [244, 226] on input "Practitioner" at bounding box center [400, 227] width 520 height 15
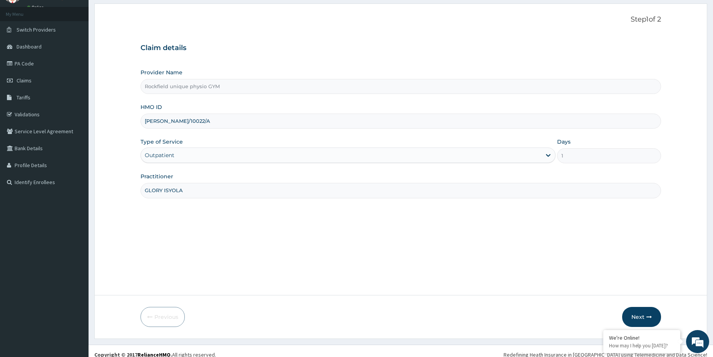
scroll to position [45, 0]
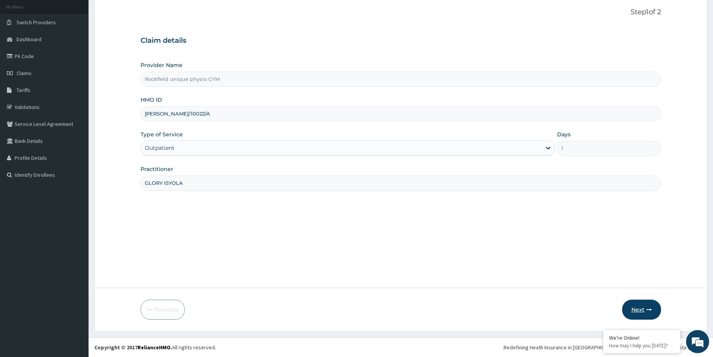
type input "GLORY ISYOLA"
click at [634, 311] on button "Next" at bounding box center [641, 309] width 39 height 20
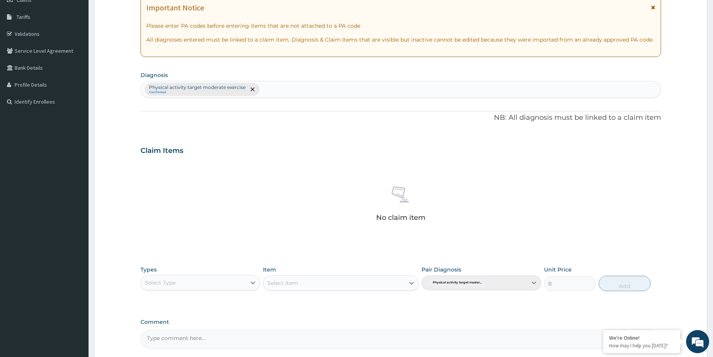
scroll to position [190, 0]
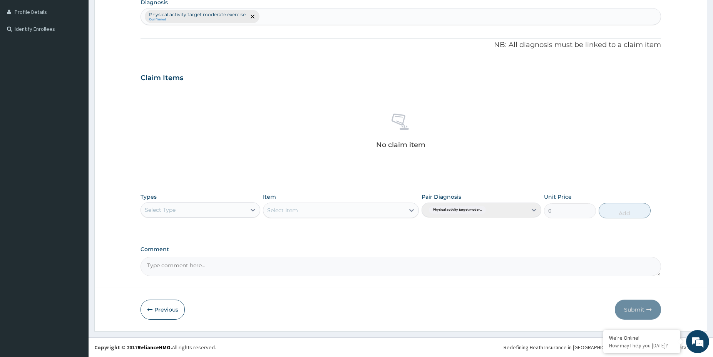
click at [213, 205] on div "Select Type" at bounding box center [193, 210] width 105 height 12
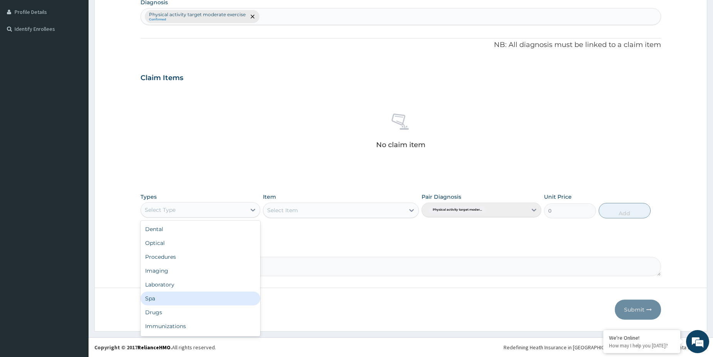
scroll to position [26, 0]
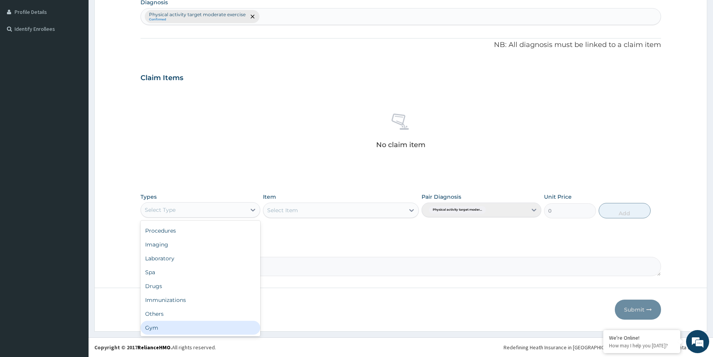
click at [179, 325] on div "Gym" at bounding box center [200, 328] width 120 height 14
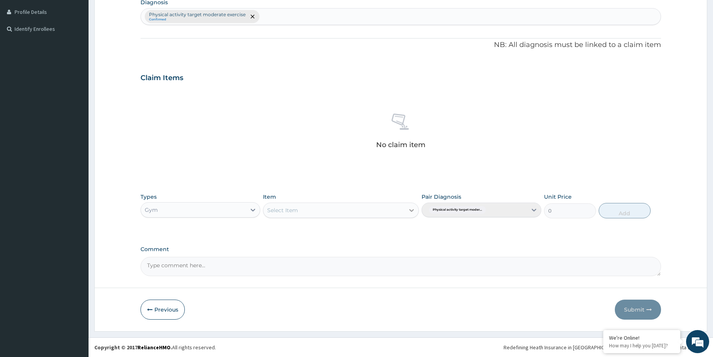
click at [410, 211] on icon at bounding box center [412, 210] width 8 height 8
click at [338, 231] on div "GYM" at bounding box center [341, 229] width 156 height 14
click at [625, 209] on button "Add" at bounding box center [624, 210] width 52 height 15
type input "0"
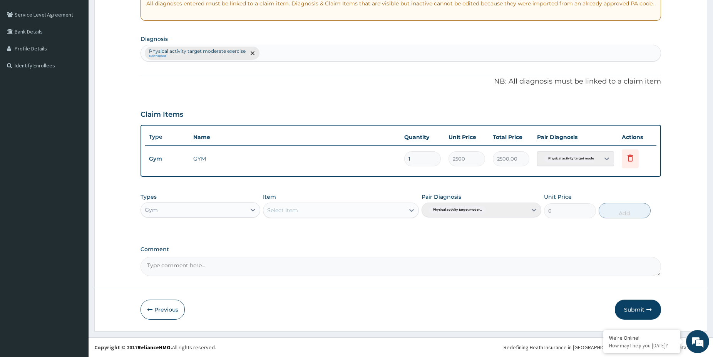
type input "0.00"
type input "3"
type input "7500.00"
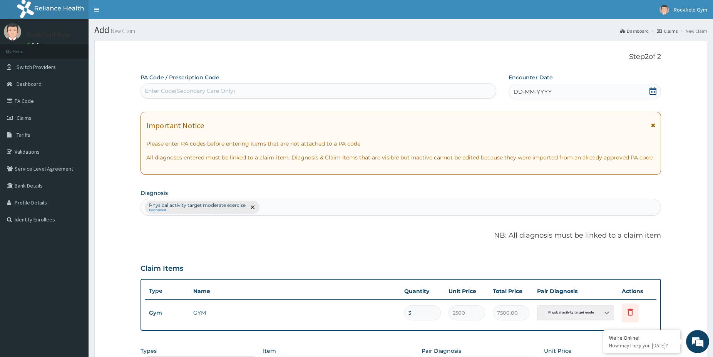
type input "3"
click at [203, 90] on div "Enter Code(Secondary Care Only)" at bounding box center [190, 91] width 90 height 8
type input "PA/E29A2E"
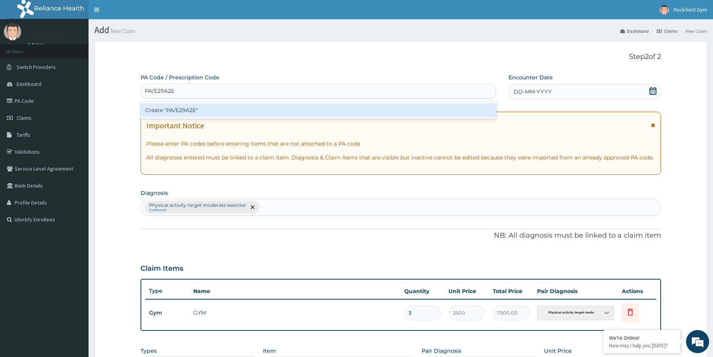
click at [195, 108] on div "Create "PA/E29A2E"" at bounding box center [318, 110] width 356 height 14
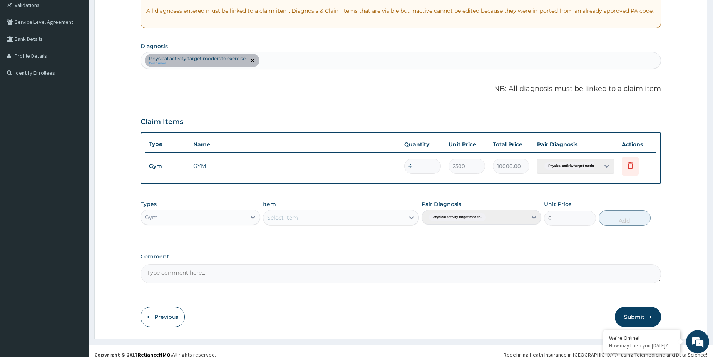
scroll to position [154, 0]
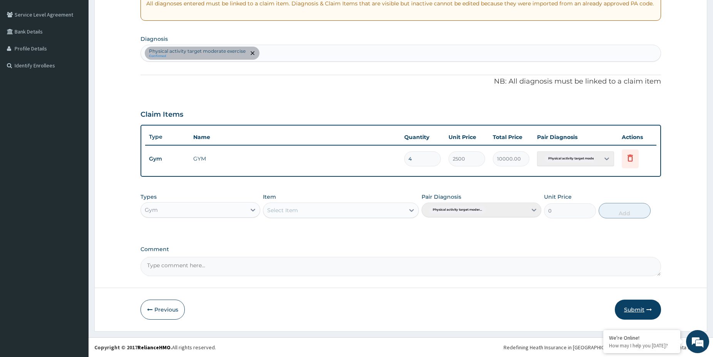
click at [635, 309] on button "Submit" at bounding box center [638, 309] width 46 height 20
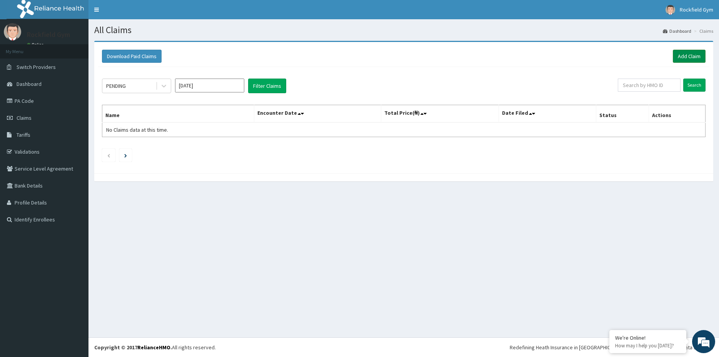
click at [687, 57] on link "Add Claim" at bounding box center [689, 56] width 33 height 13
click at [690, 58] on link "Add Claim" at bounding box center [689, 56] width 33 height 13
click at [691, 56] on link "Add Claim" at bounding box center [689, 56] width 33 height 13
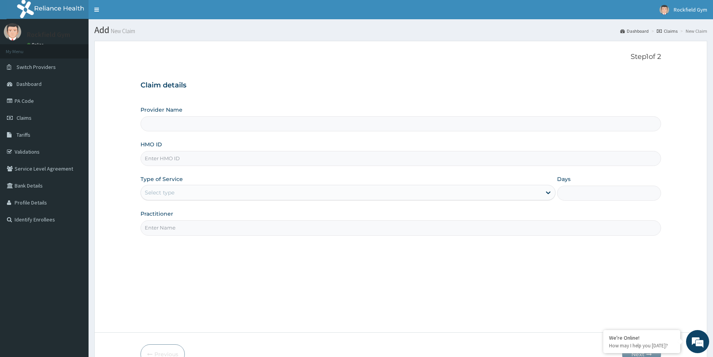
type input "Rockfield unique physio GYM"
type input "1"
click at [196, 159] on input "HMO ID" at bounding box center [400, 158] width 520 height 15
type input "PNG/10022/A"
click at [195, 229] on input "Practitioner" at bounding box center [400, 227] width 520 height 15
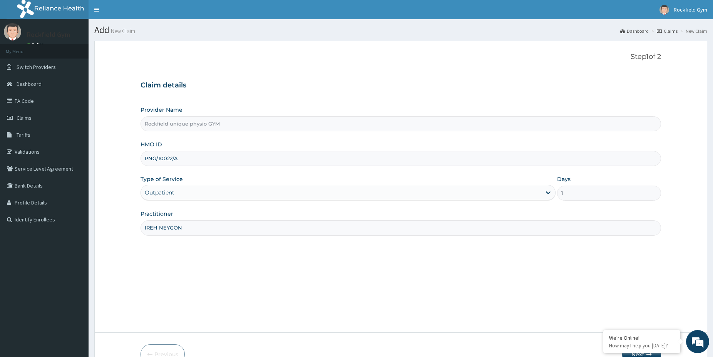
scroll to position [45, 0]
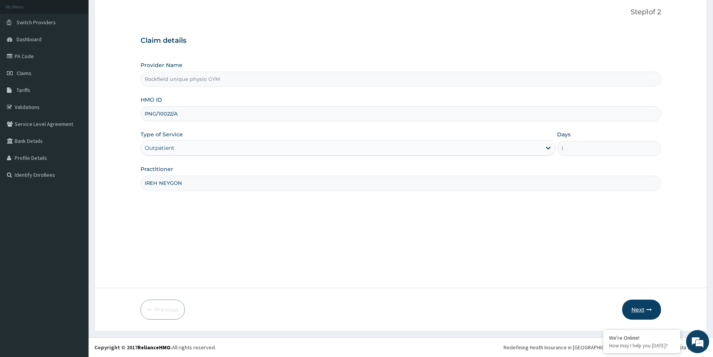
type input "IREH NEYGON"
click at [642, 314] on button "Next" at bounding box center [641, 309] width 39 height 20
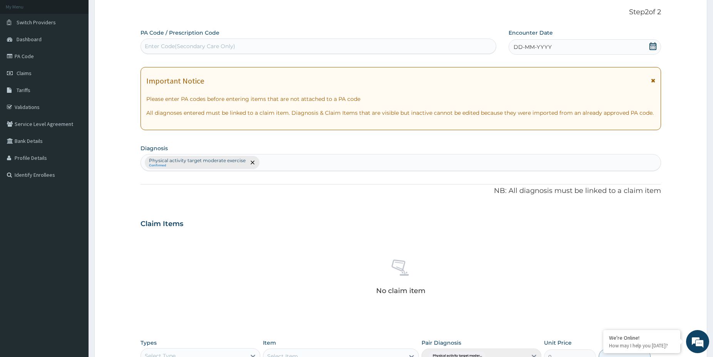
scroll to position [190, 0]
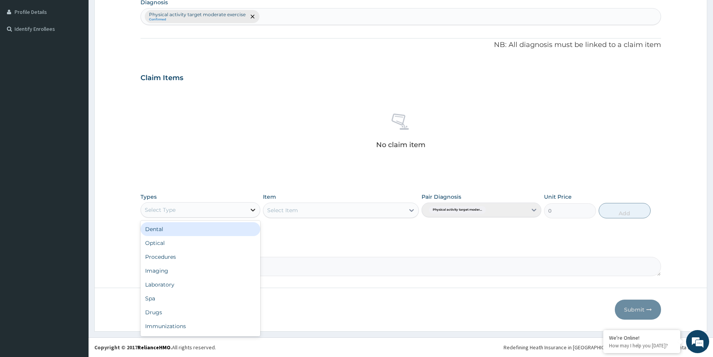
click at [254, 208] on icon at bounding box center [253, 210] width 8 height 8
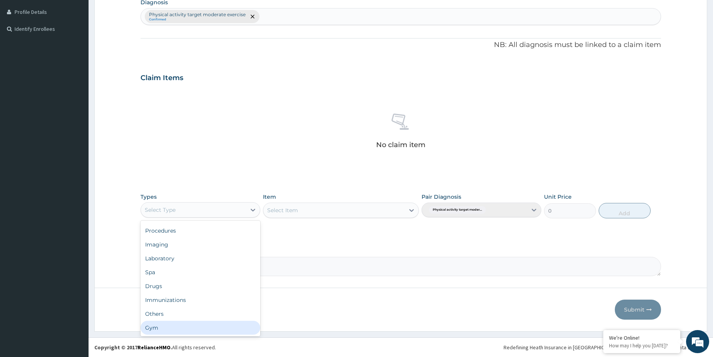
click at [186, 330] on div "Gym" at bounding box center [200, 328] width 120 height 14
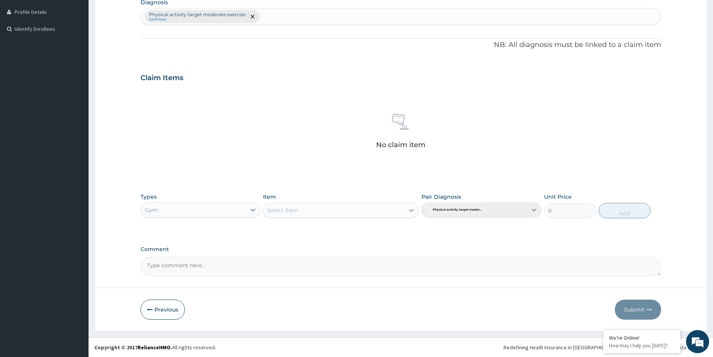
click at [414, 210] on icon at bounding box center [412, 210] width 8 height 8
click at [367, 230] on div "GYM" at bounding box center [341, 229] width 156 height 14
click at [624, 213] on button "Add" at bounding box center [624, 210] width 52 height 15
type input "0"
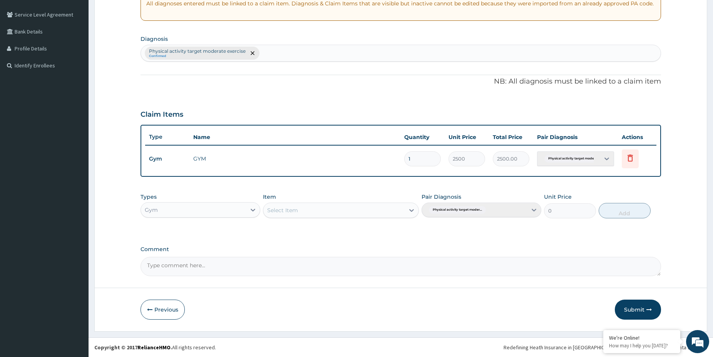
scroll to position [0, 0]
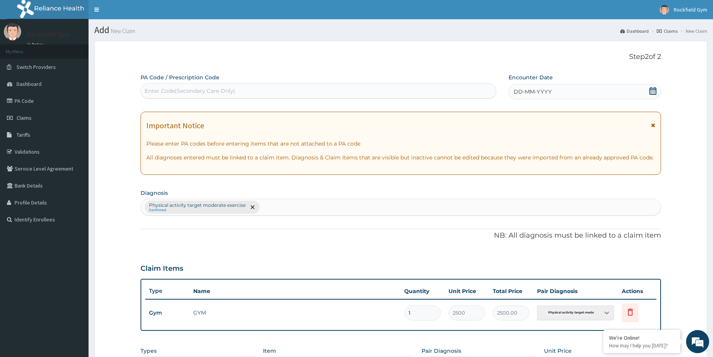
click at [283, 95] on div "Enter Code(Secondary Care Only)" at bounding box center [318, 91] width 355 height 12
type input "PA/8B0708"
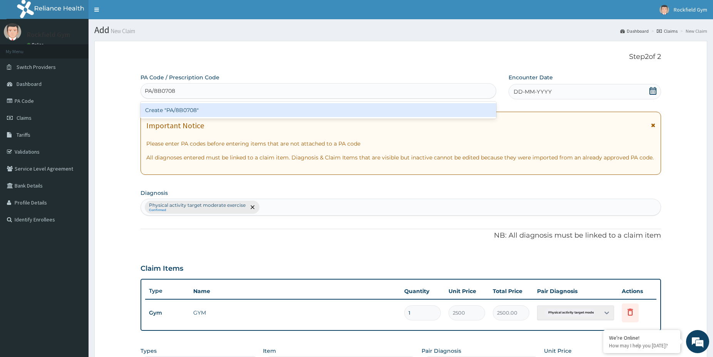
click at [177, 111] on div "Create "PA/8B0708"" at bounding box center [318, 110] width 356 height 14
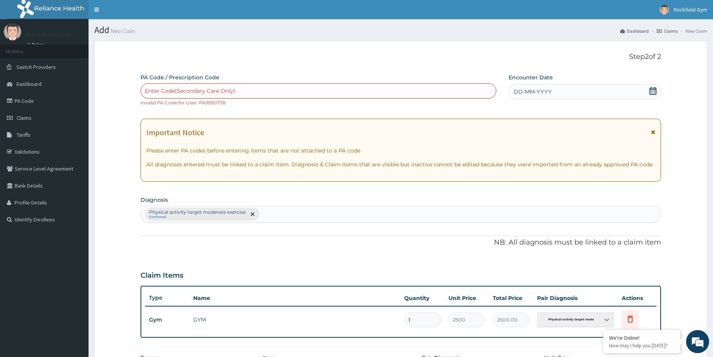
click at [247, 94] on div "Enter Code(Secondary Care Only)" at bounding box center [318, 91] width 355 height 12
type input "PA/8BO708"
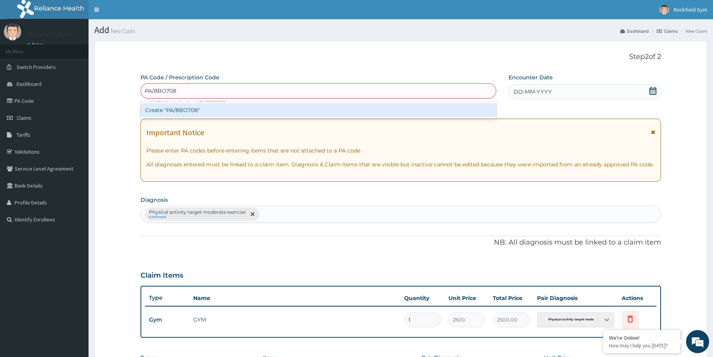
click at [191, 112] on div "Create "PA/8BO708"" at bounding box center [318, 110] width 356 height 14
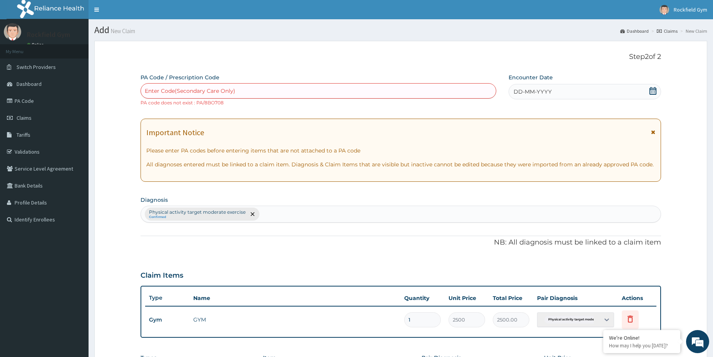
click at [252, 91] on div "Enter Code(Secondary Care Only)" at bounding box center [318, 91] width 355 height 12
type input "PA/8B0708"
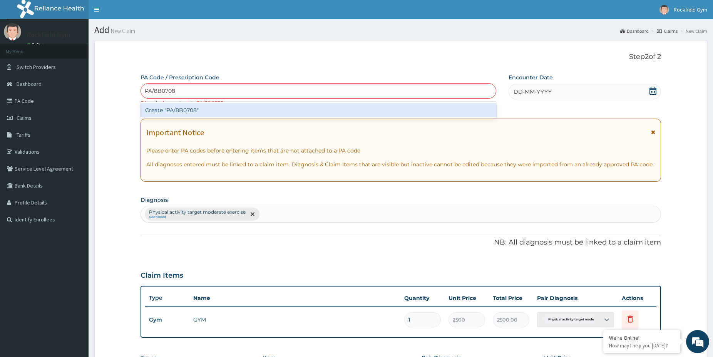
click at [189, 110] on div "Create "PA/8B0708"" at bounding box center [318, 110] width 356 height 14
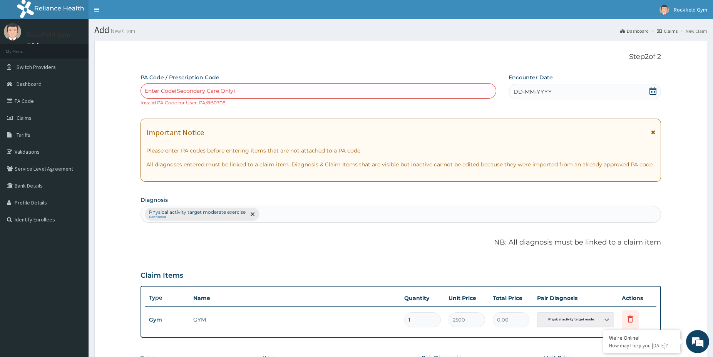
type input "0.00"
click at [179, 91] on div "Enter Code(Secondary Care Only)" at bounding box center [190, 91] width 90 height 8
type input "PA/8BO7O8"
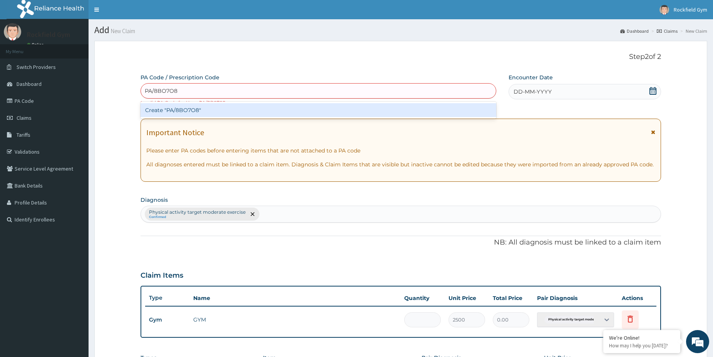
click at [185, 110] on div "Create "PA/8BO7O8"" at bounding box center [318, 110] width 356 height 14
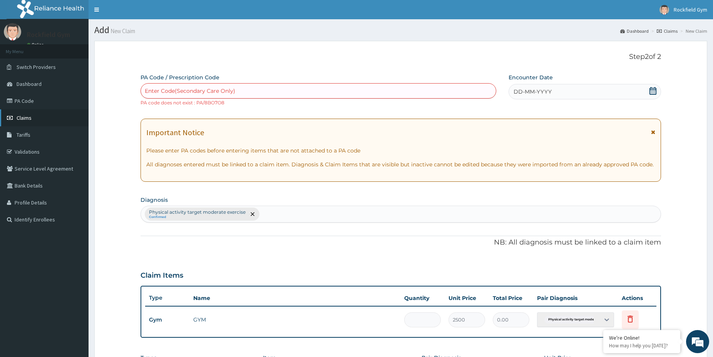
click at [25, 118] on span "Claims" at bounding box center [24, 117] width 15 height 7
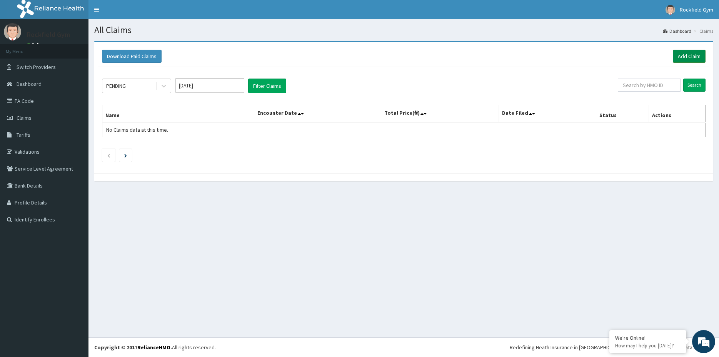
click at [689, 55] on link "Add Claim" at bounding box center [689, 56] width 33 height 13
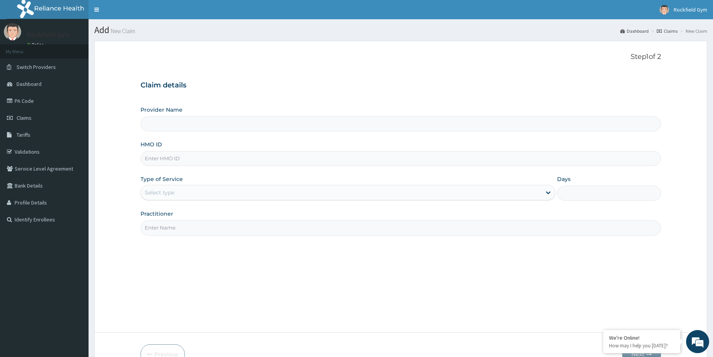
type input "Rockfield unique physio GYM"
type input "1"
click at [209, 160] on input "HMO ID" at bounding box center [400, 158] width 520 height 15
